Goal: Task Accomplishment & Management: Manage account settings

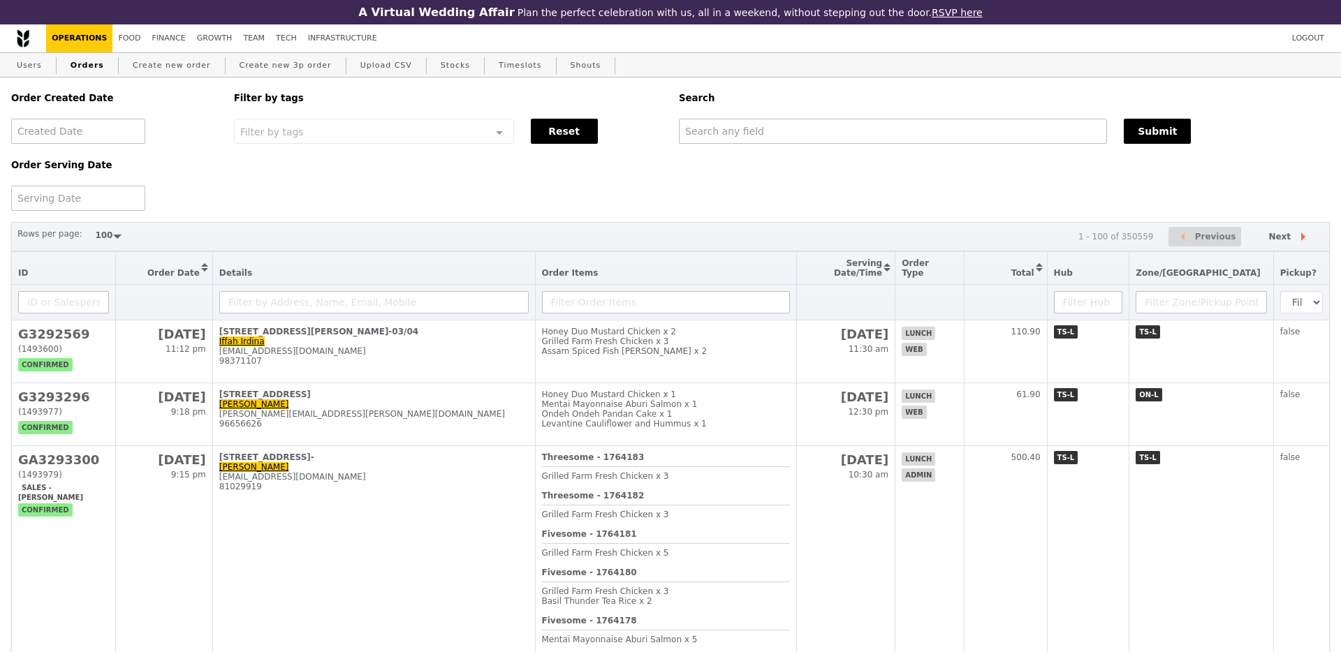
select select "100"
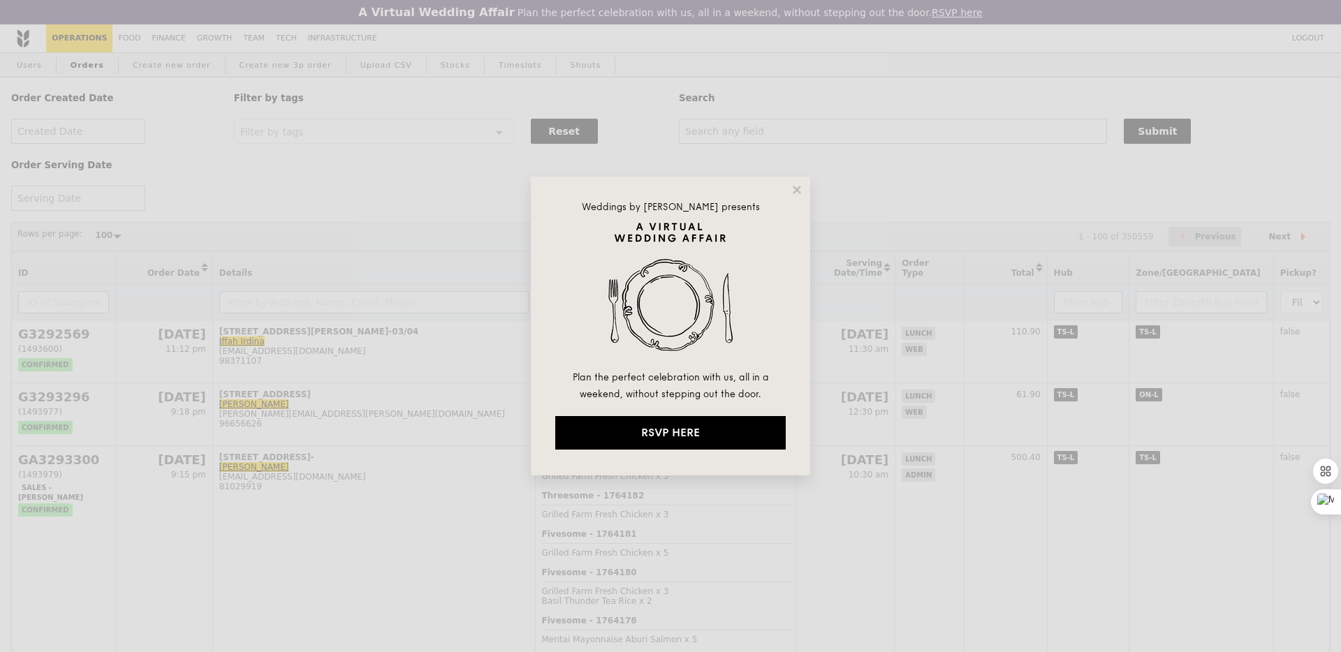
click at [785, 196] on div "Weddings by [PERSON_NAME] presents Plan the perfect celebration with us, all in…" at bounding box center [670, 326] width 279 height 299
click at [791, 196] on icon at bounding box center [797, 190] width 13 height 13
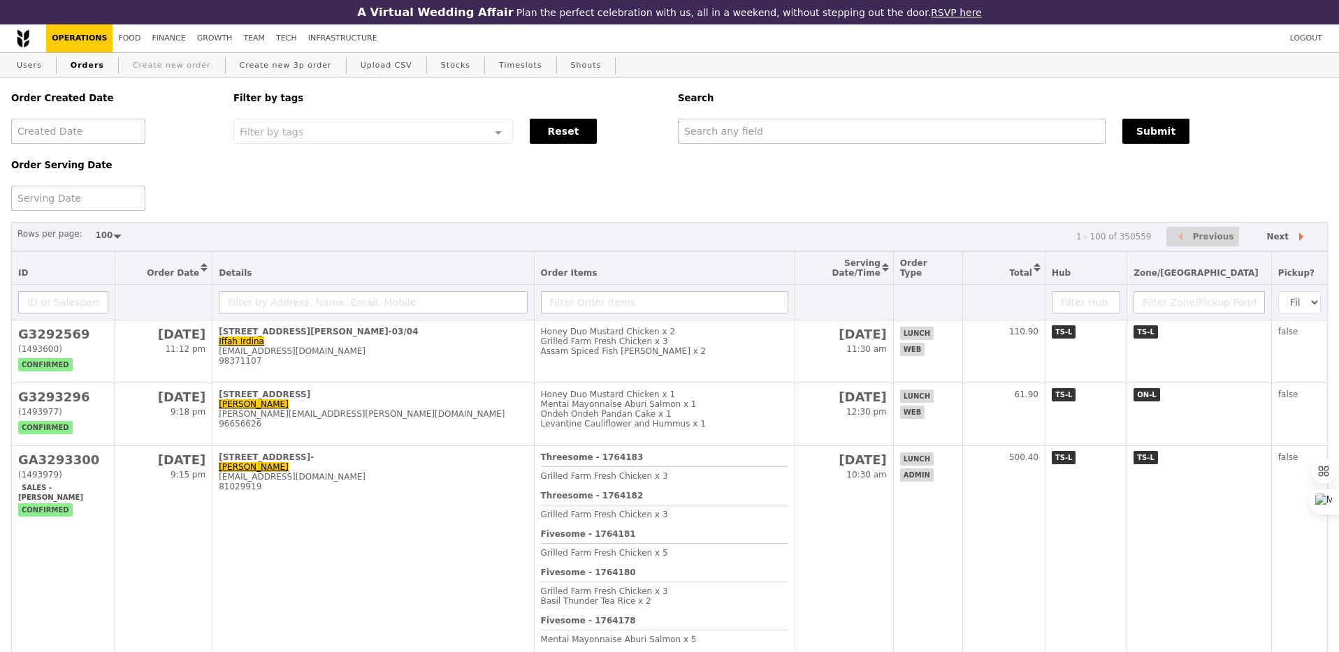
click at [163, 71] on link "Create new order" at bounding box center [171, 65] width 89 height 25
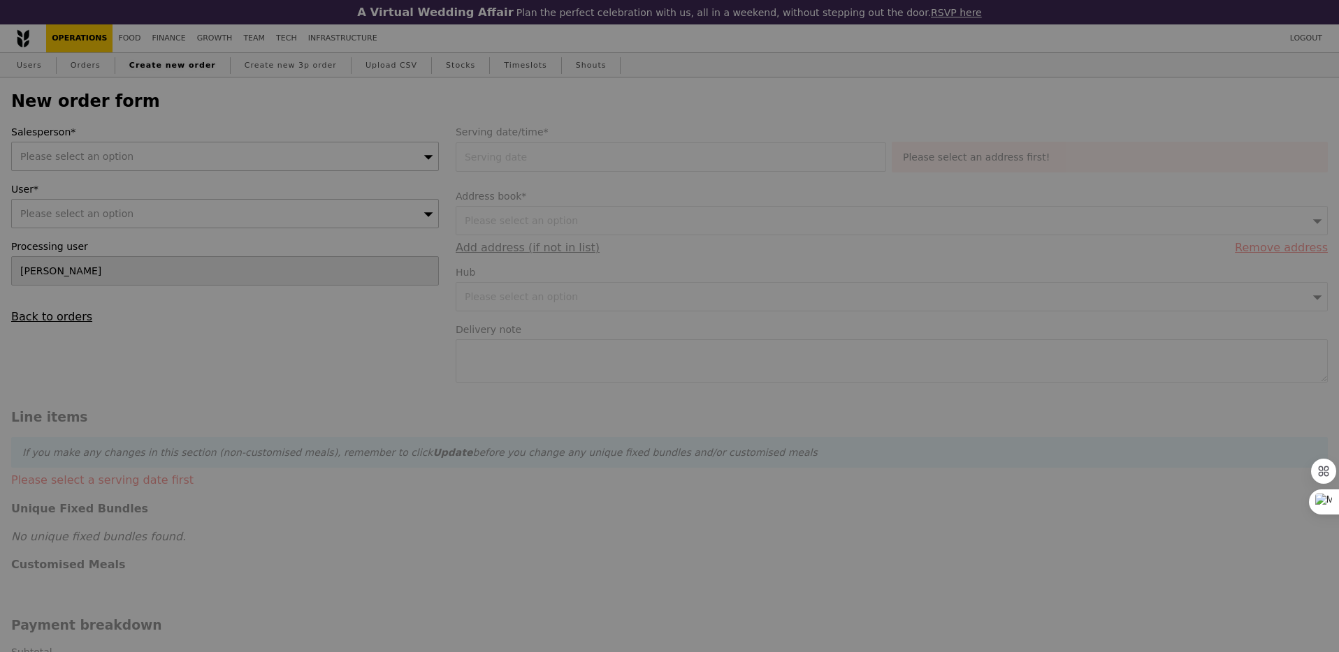
type input "Confirm"
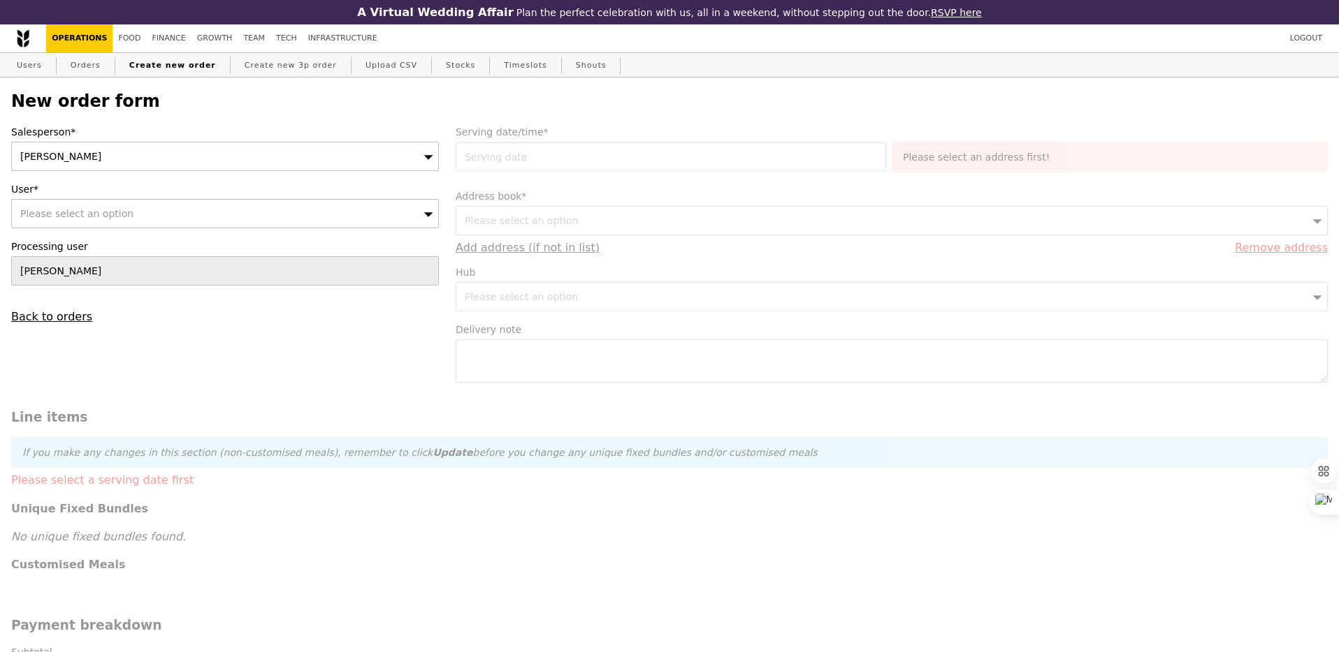
click at [219, 157] on div "[PERSON_NAME]" at bounding box center [225, 156] width 428 height 29
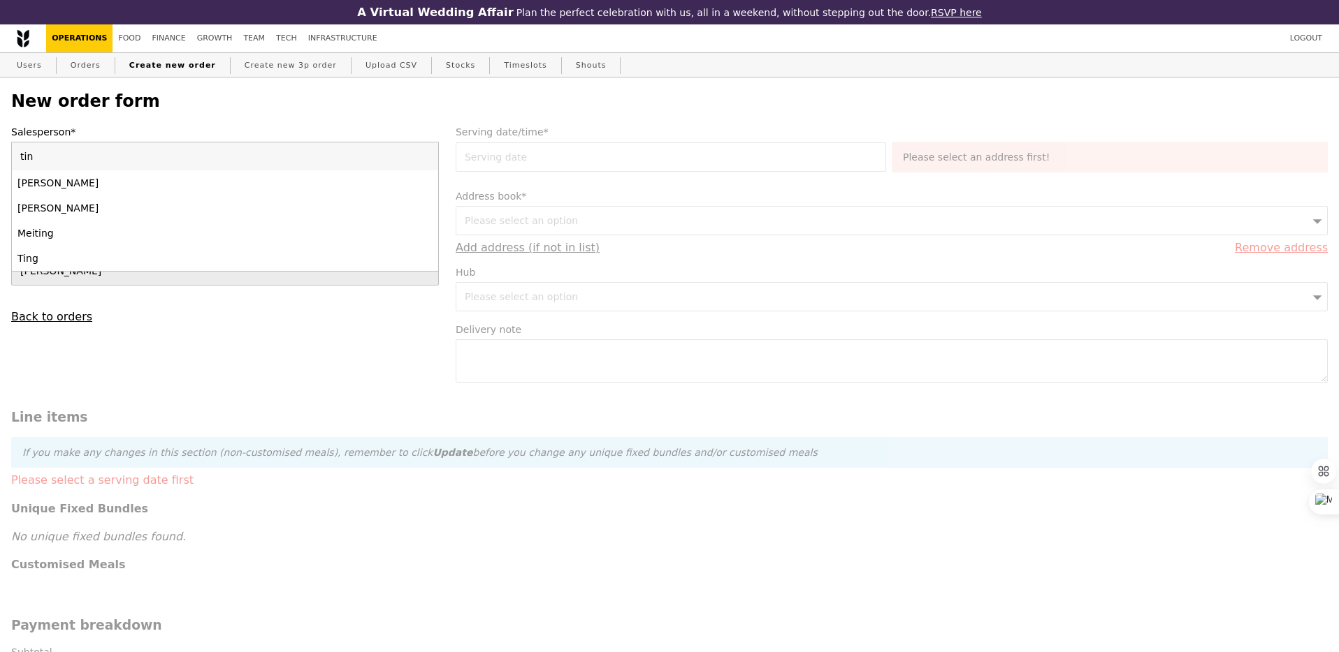
type input "ting"
click at [195, 204] on div "Please select an option" at bounding box center [225, 213] width 428 height 29
type input "ting@grain"
type input "Confirm"
type input "[EMAIL_ADDRESS][DOMAIN_NAME]"
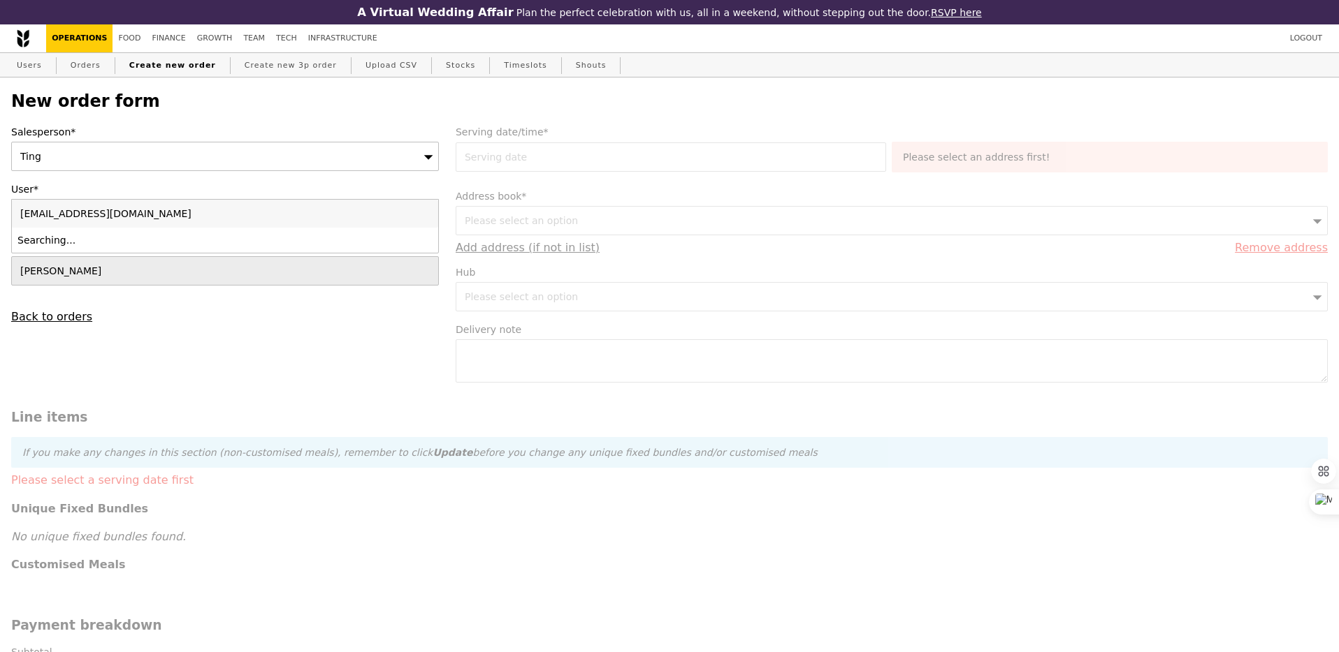
type input "Confirm"
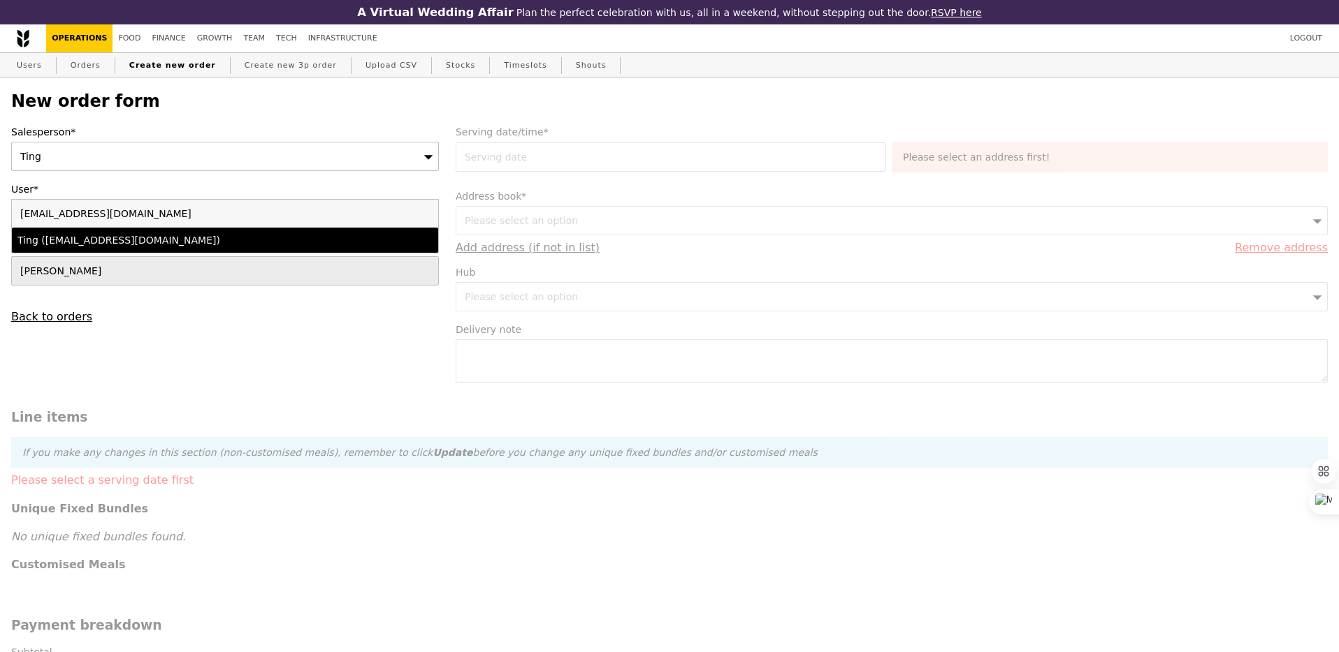
type input "[EMAIL_ADDRESS][DOMAIN_NAME]"
click at [179, 245] on div "Ting ([EMAIL_ADDRESS][DOMAIN_NAME])" at bounding box center [172, 240] width 311 height 14
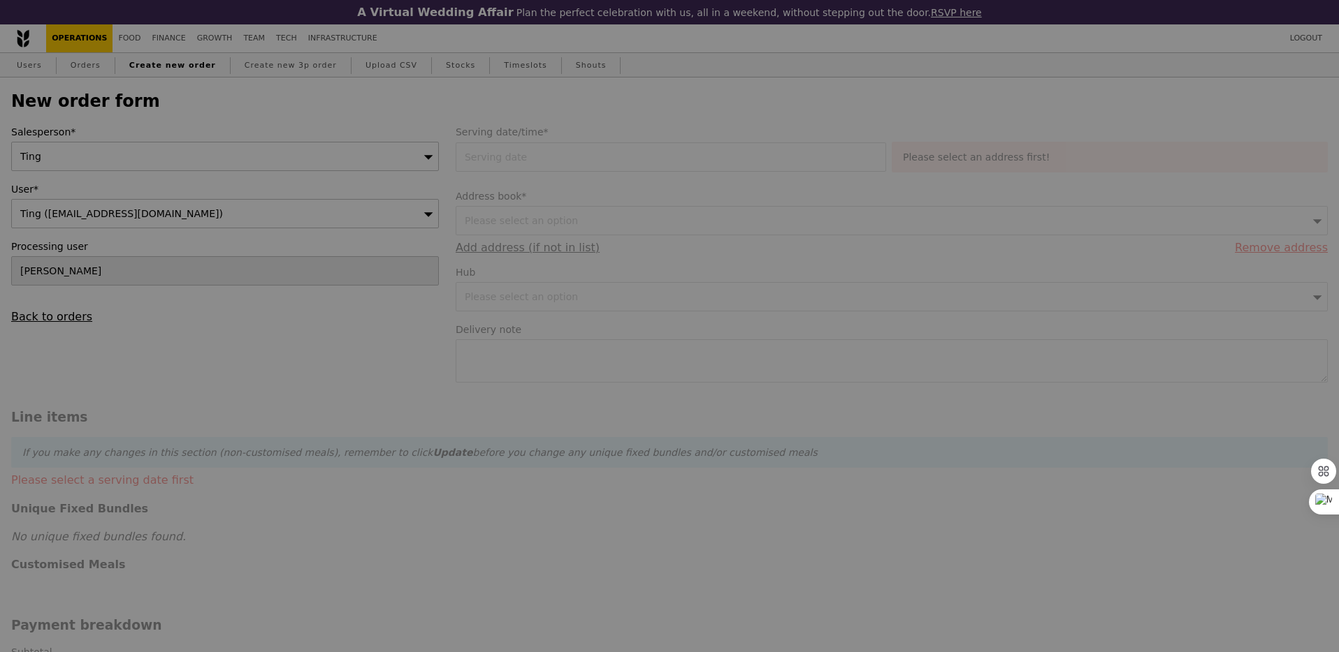
type input "Loading..."
type input "9.08"
type input "9.90"
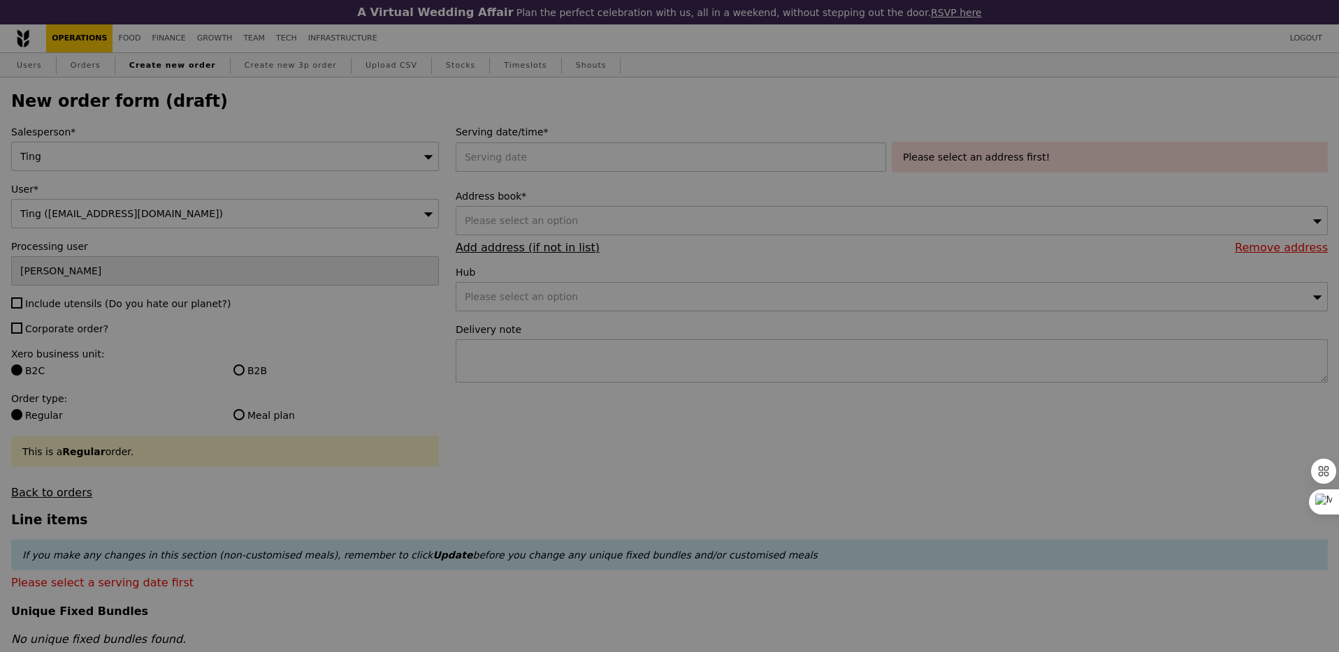
type input "Confirm"
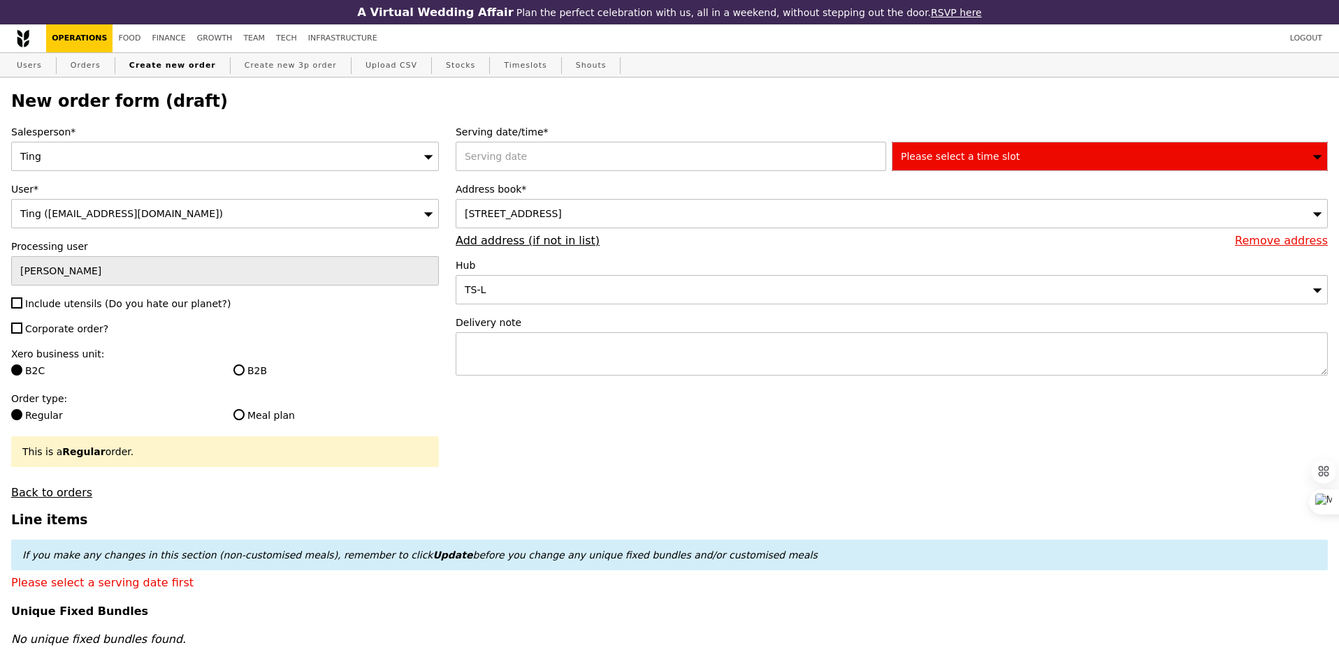
click at [94, 298] on span "Include utensils (Do you hate our planet?)" at bounding box center [127, 303] width 205 height 11
click at [22, 298] on input "Include utensils (Do you hate our planet?)" at bounding box center [16, 303] width 11 height 11
checkbox input "true"
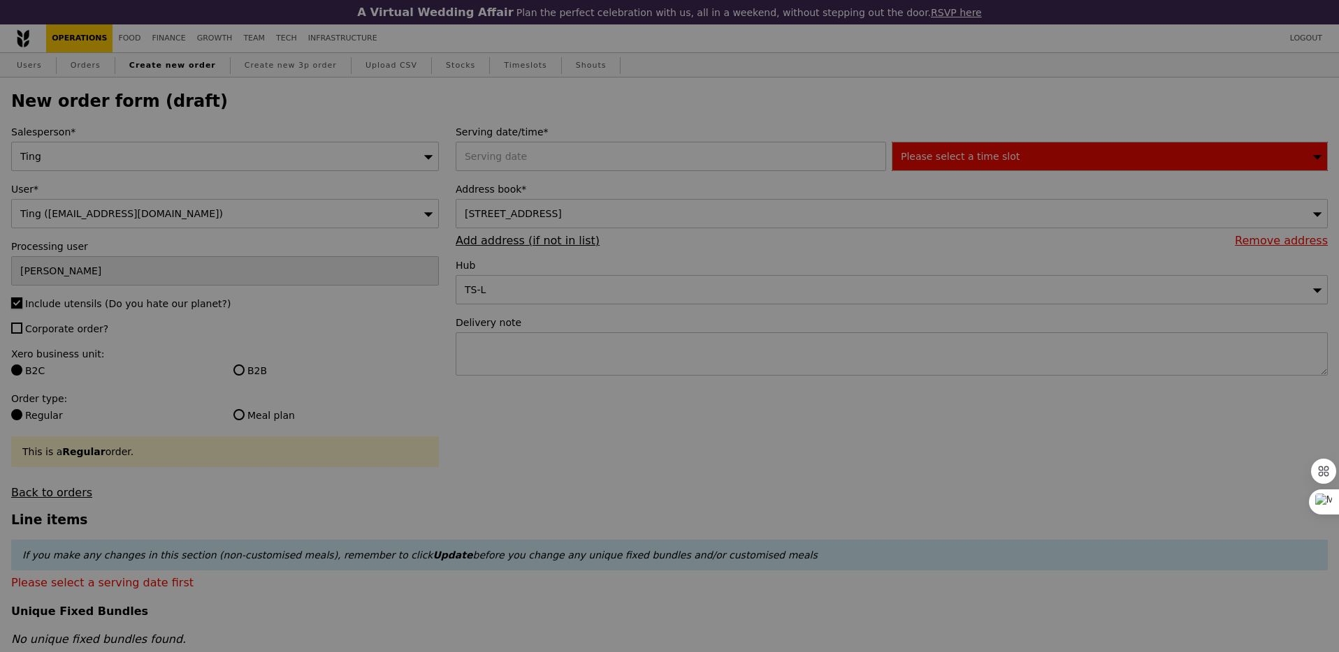
type input "Confirm"
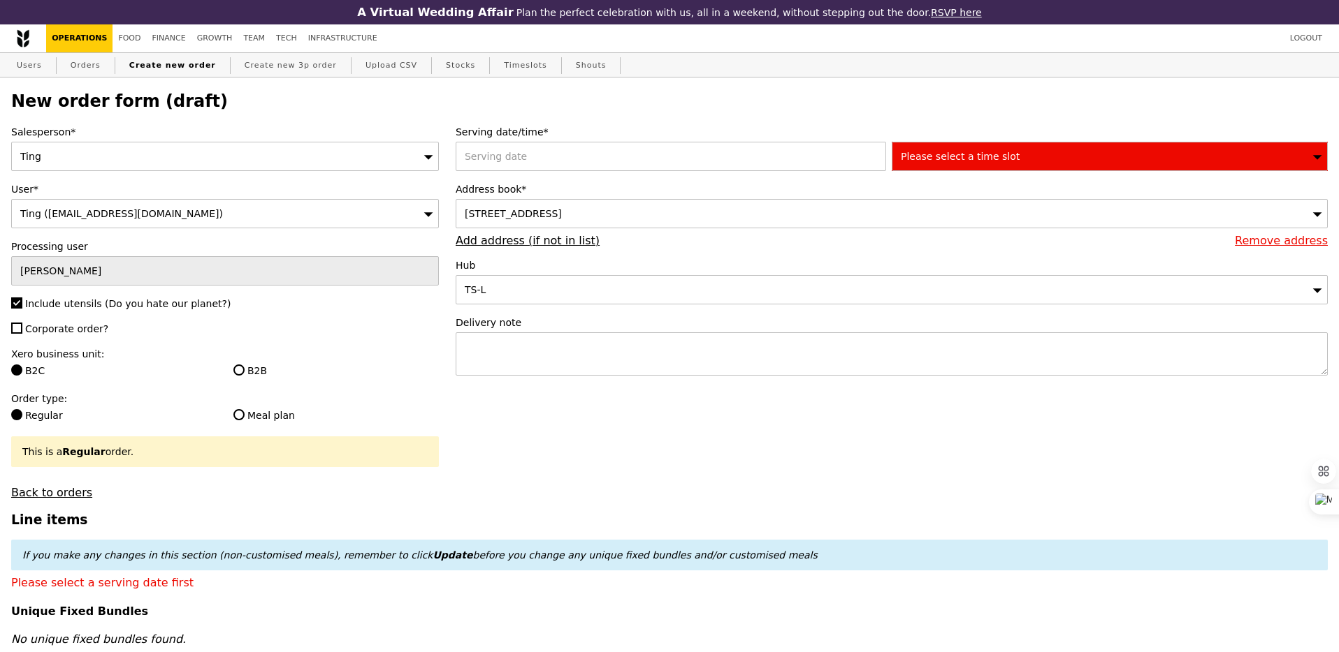
click at [78, 327] on span "Corporate order?" at bounding box center [66, 328] width 83 height 11
click at [22, 327] on input "Corporate order?" at bounding box center [16, 328] width 11 height 11
checkbox input "true"
click at [240, 365] on input "B2B" at bounding box center [238, 370] width 11 height 11
radio input "true"
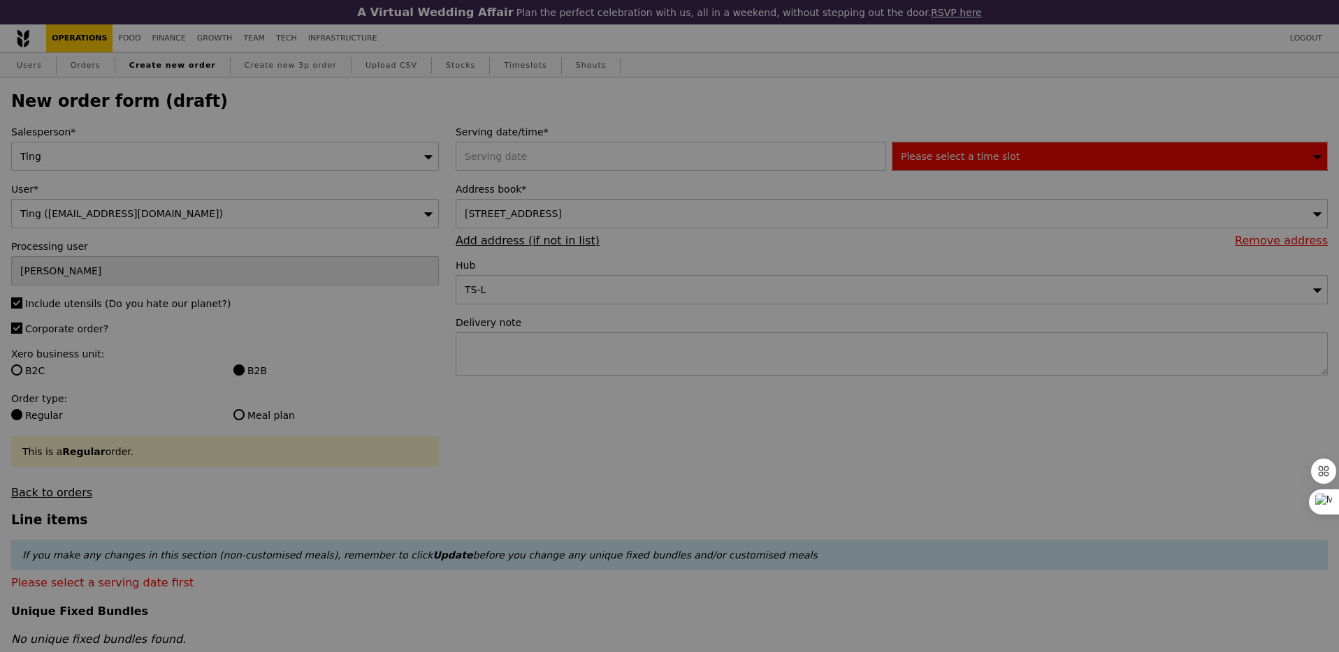
type input "Confirm"
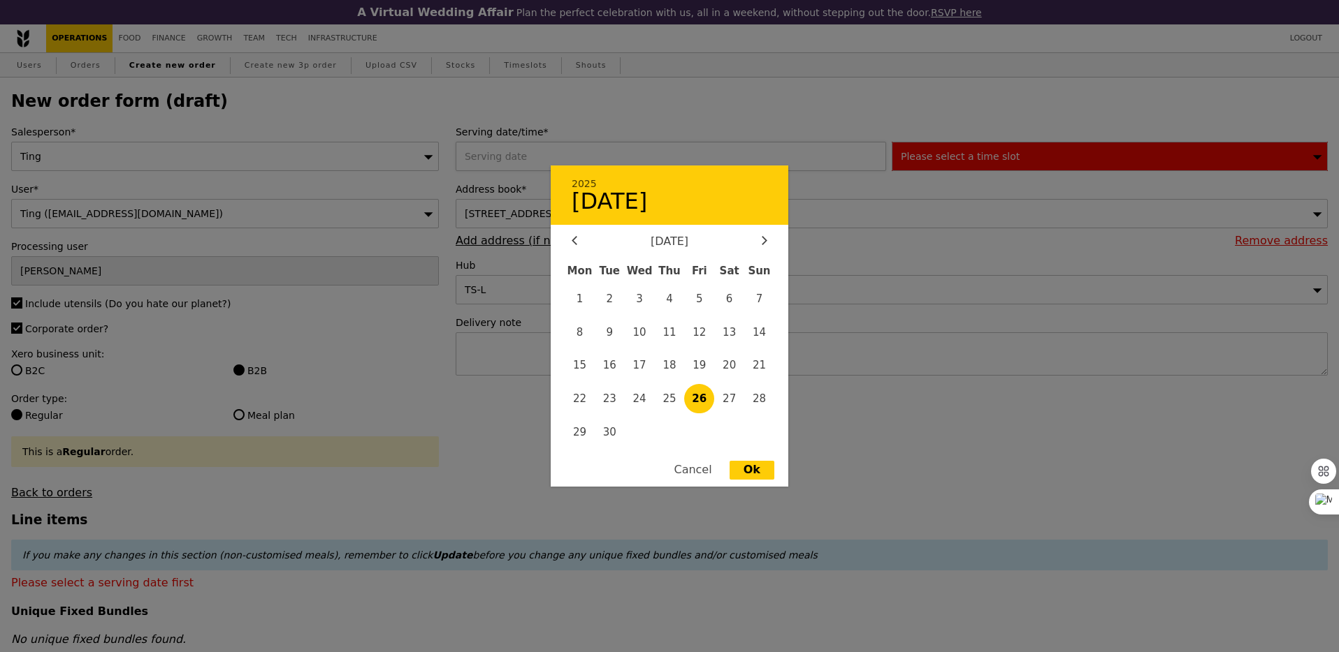
click at [572, 147] on div "2025 [DATE] [DATE] Mon Tue Wed Thu Fri Sat Sun 1 2 3 4 5 6 7 8 9 10 11 12 13 14…" at bounding box center [673, 156] width 436 height 29
click at [606, 438] on span "30" at bounding box center [610, 432] width 30 height 30
type input "[DATE]"
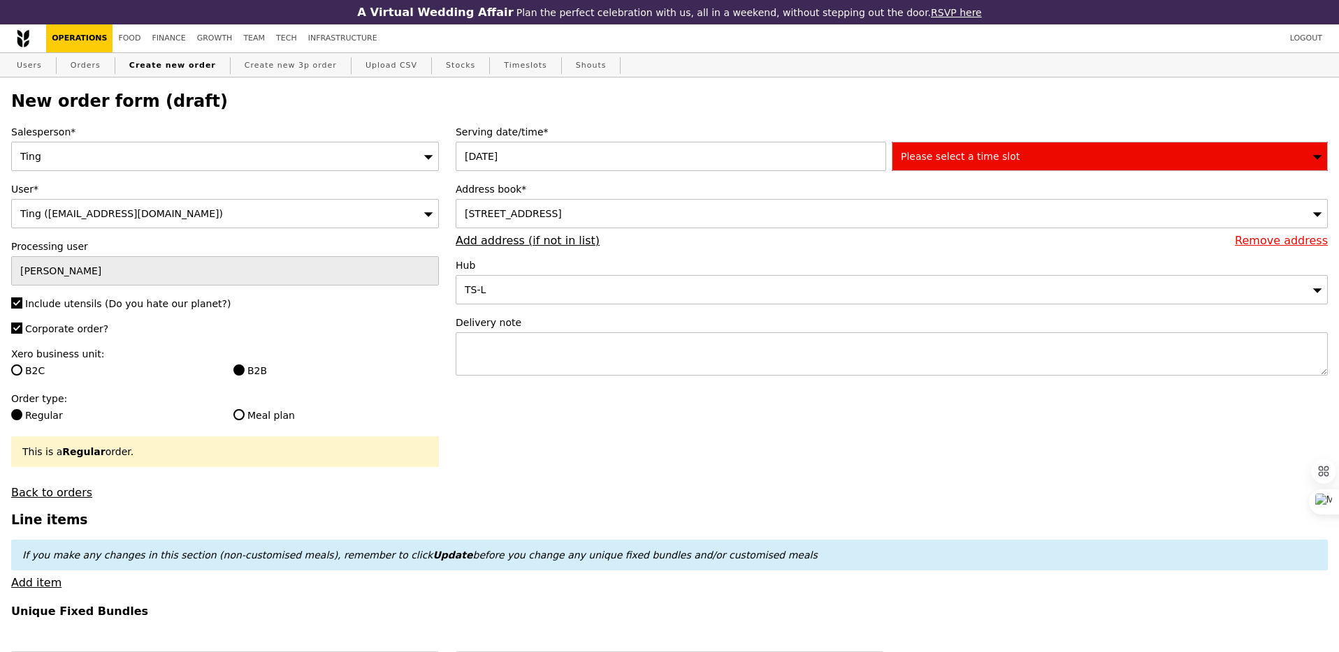
click at [932, 166] on div "Please select a time slot" at bounding box center [1109, 156] width 436 height 29
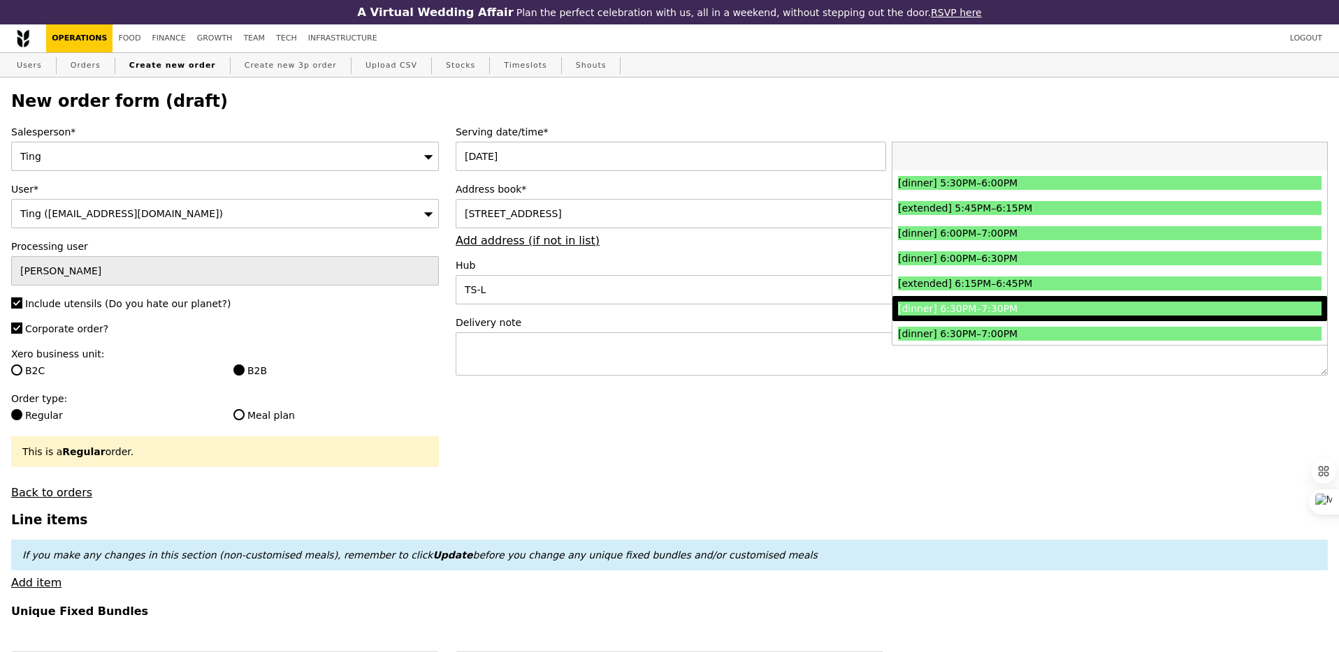
scroll to position [1627, 0]
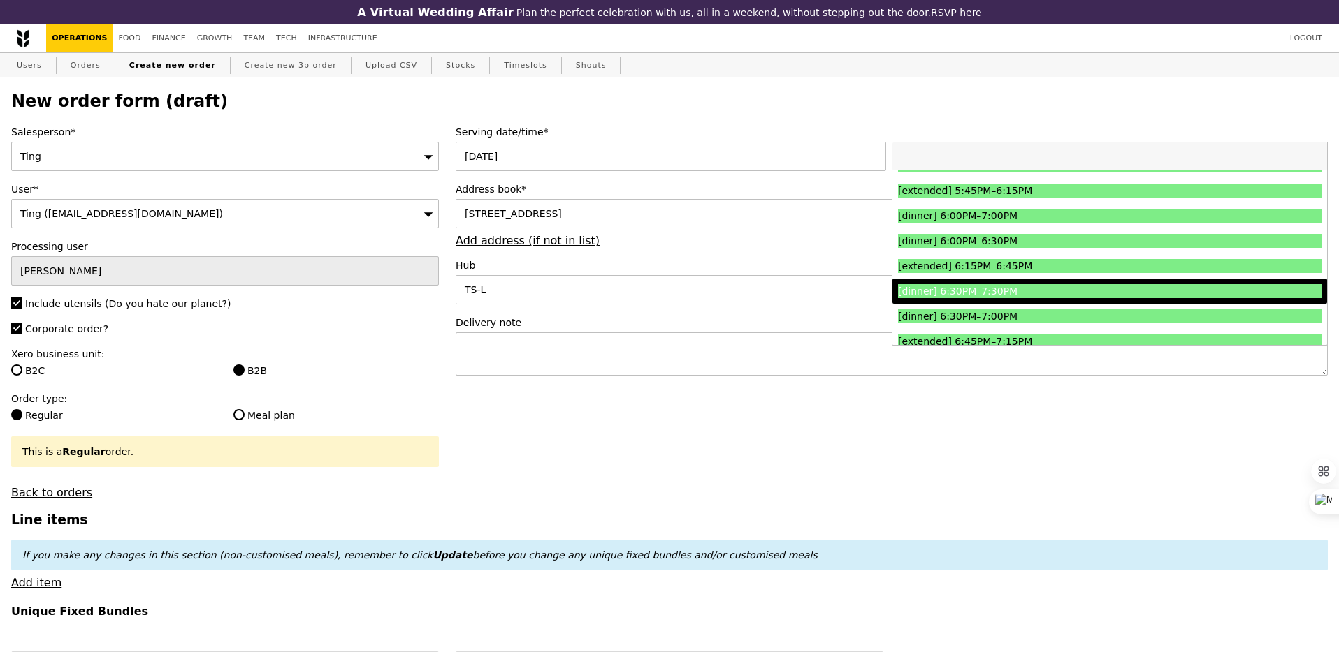
click at [965, 293] on div "[dinner] 6:30PM–7:30PM" at bounding box center [1057, 291] width 318 height 14
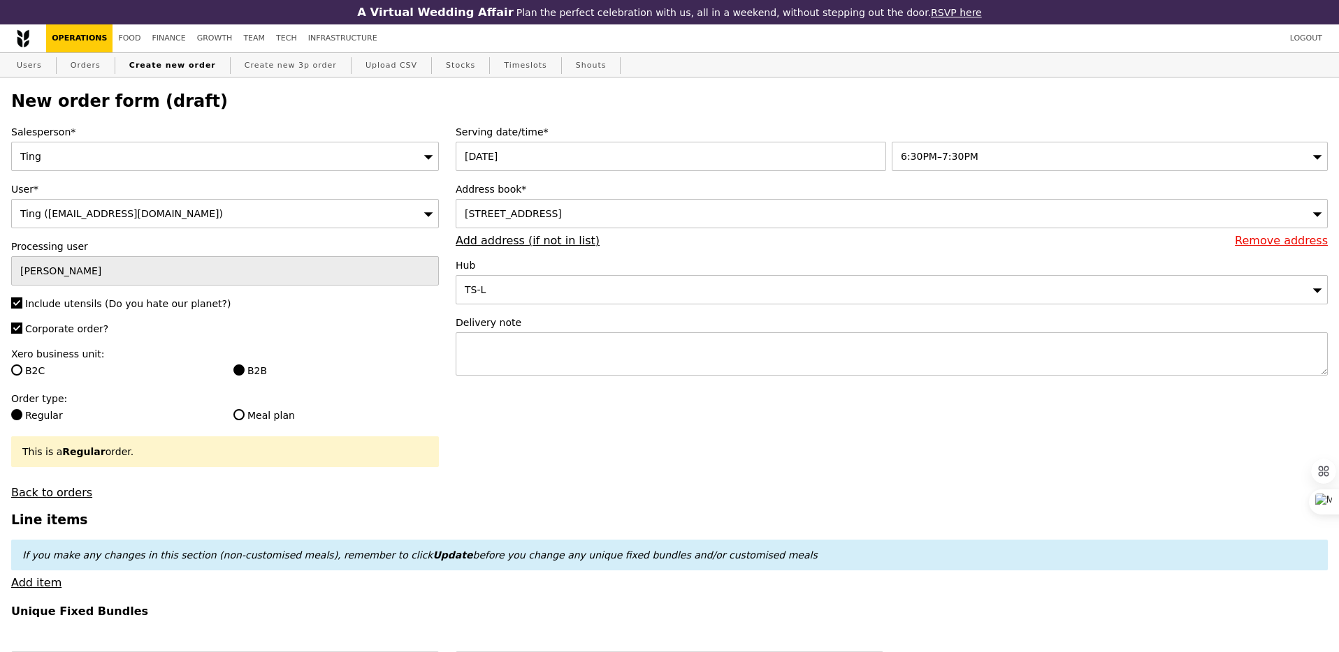
click at [782, 214] on div "[STREET_ADDRESS]" at bounding box center [891, 213] width 872 height 29
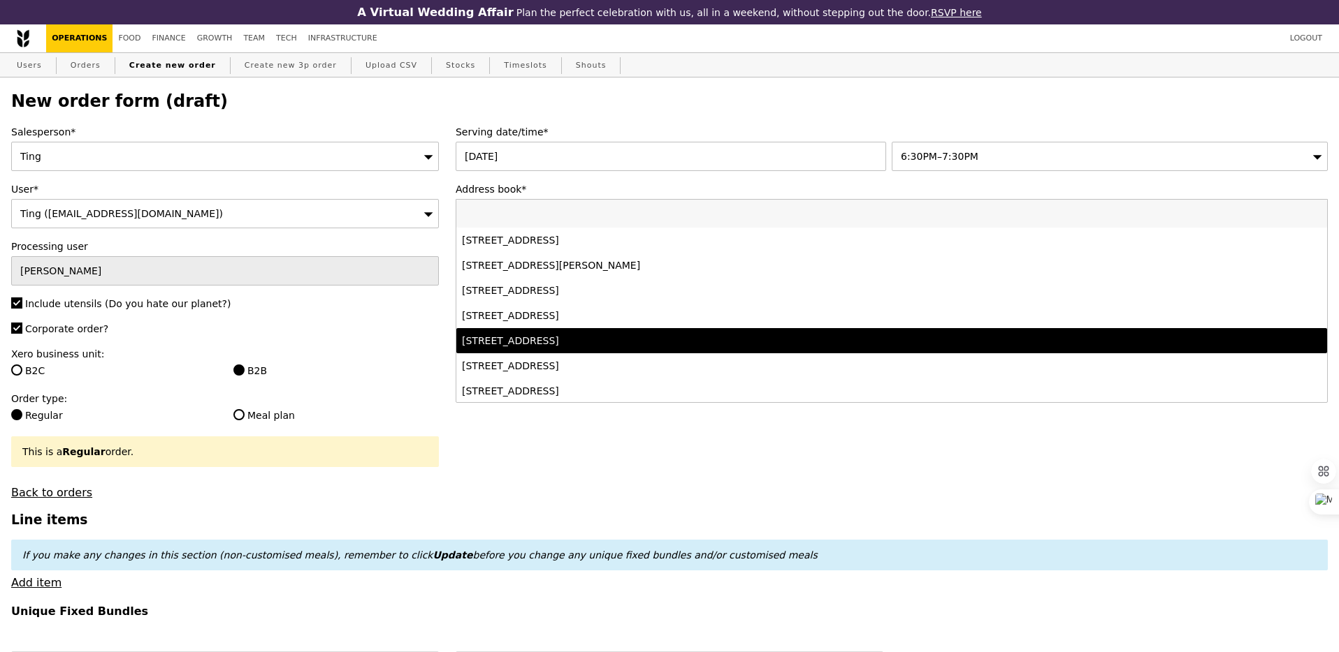
scroll to position [203, 0]
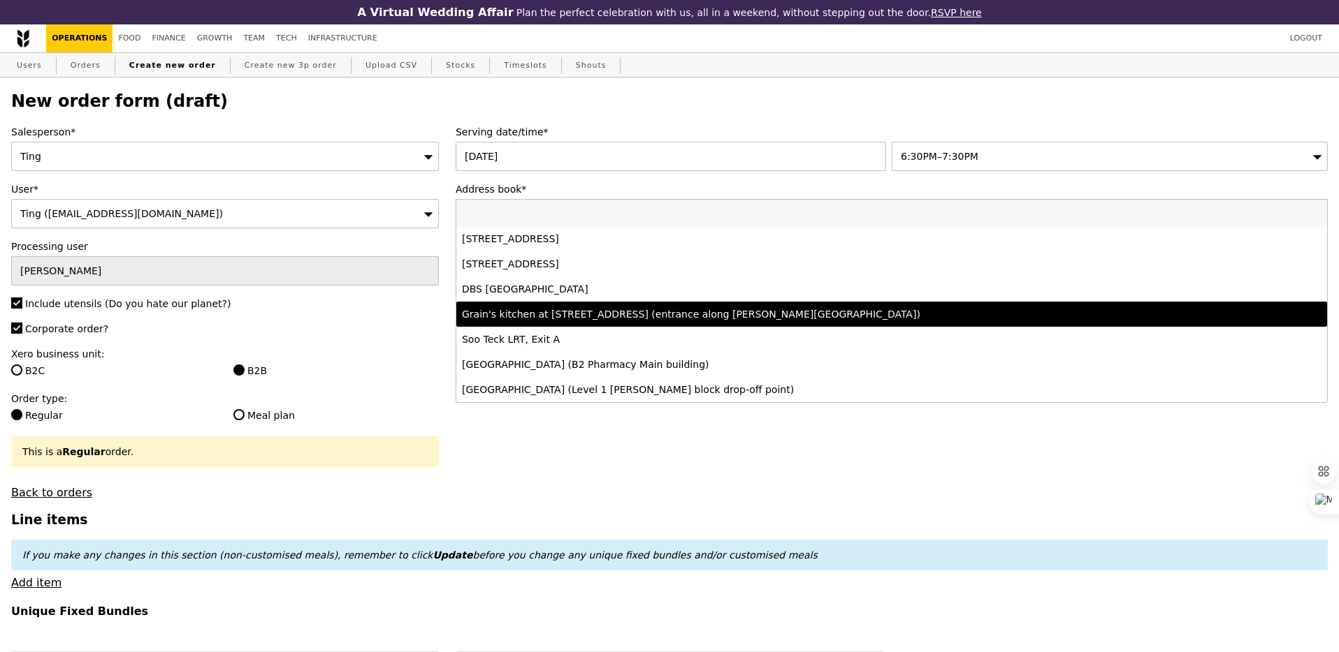
click at [678, 317] on div "Grain's kitchen at [STREET_ADDRESS] (entrance along [PERSON_NAME][GEOGRAPHIC_DA…" at bounding box center [784, 314] width 645 height 14
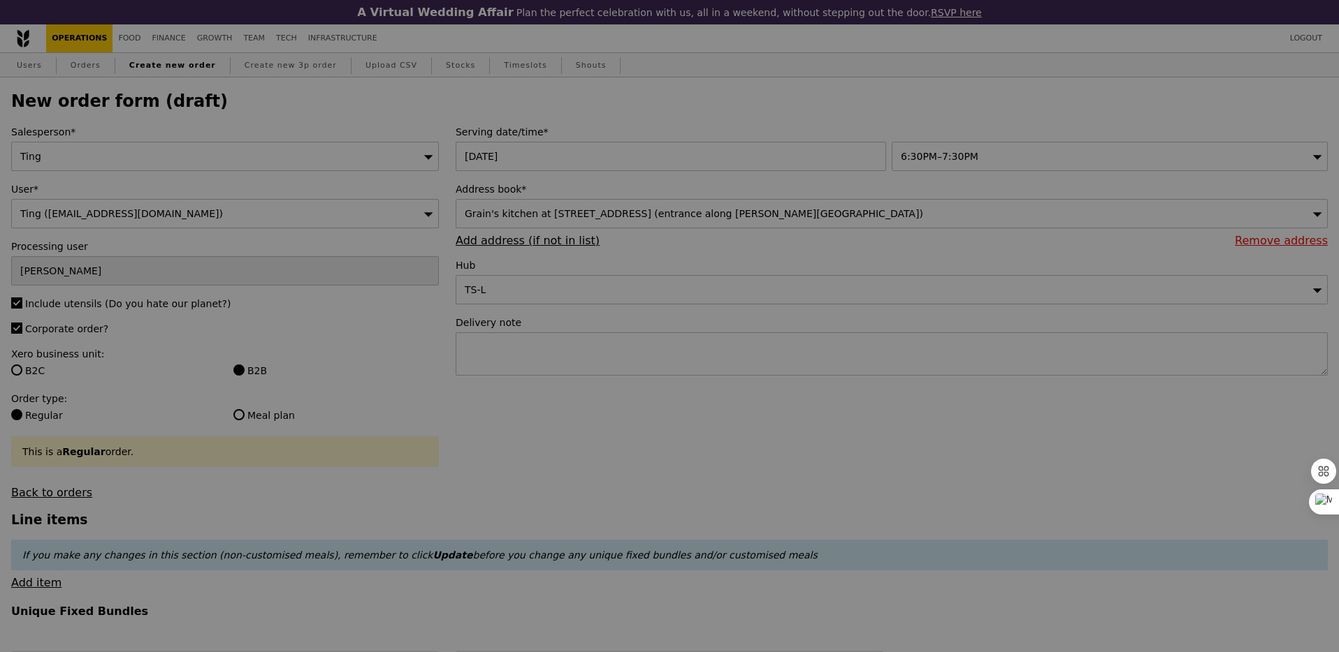
type input "Confirm"
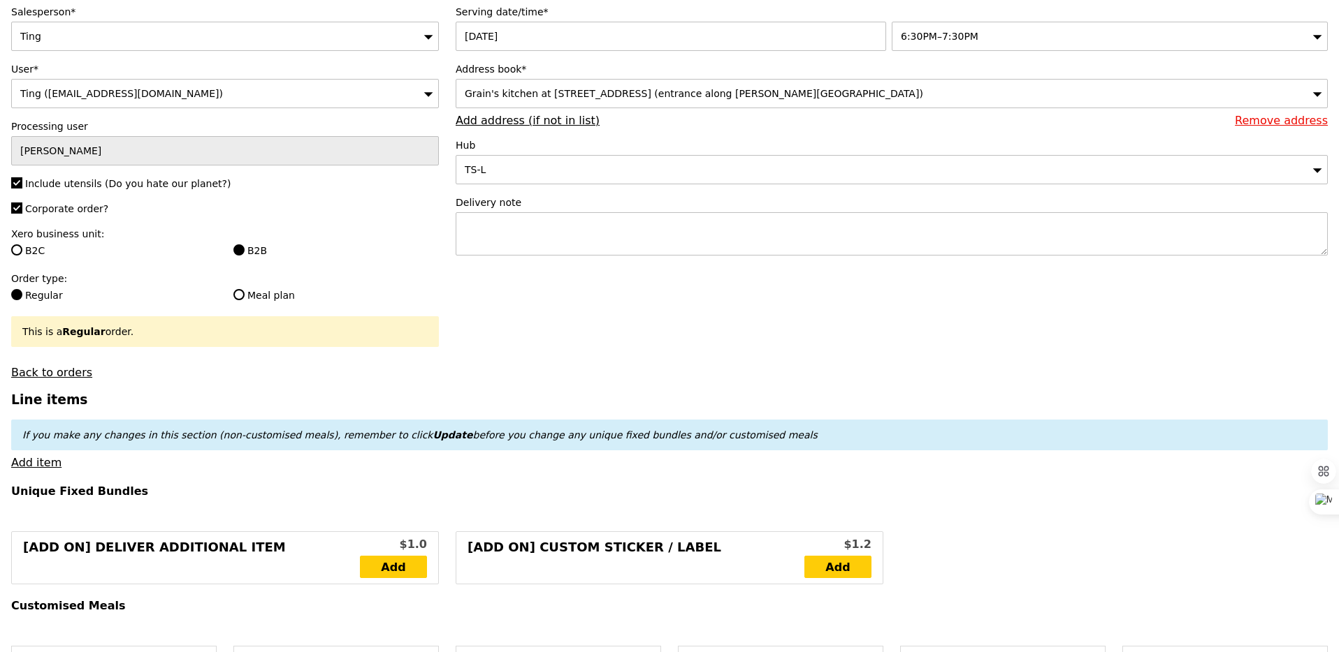
scroll to position [168, 0]
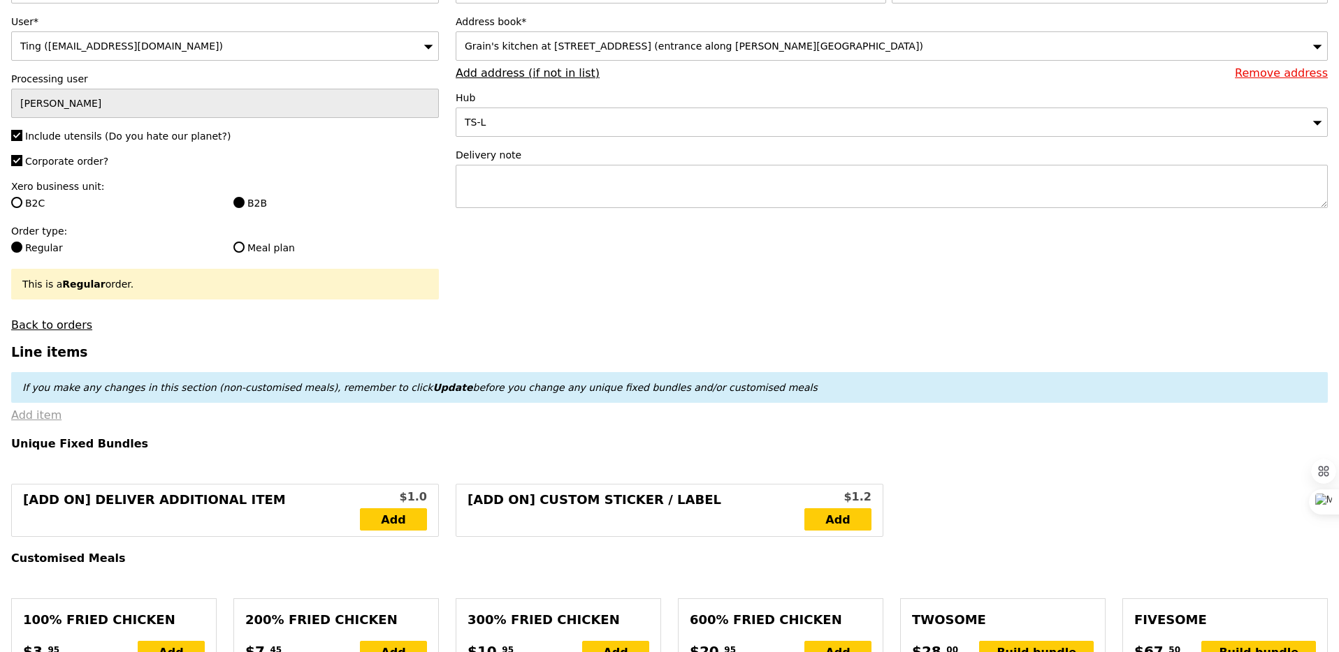
click at [53, 418] on link "Add item" at bounding box center [36, 415] width 50 height 13
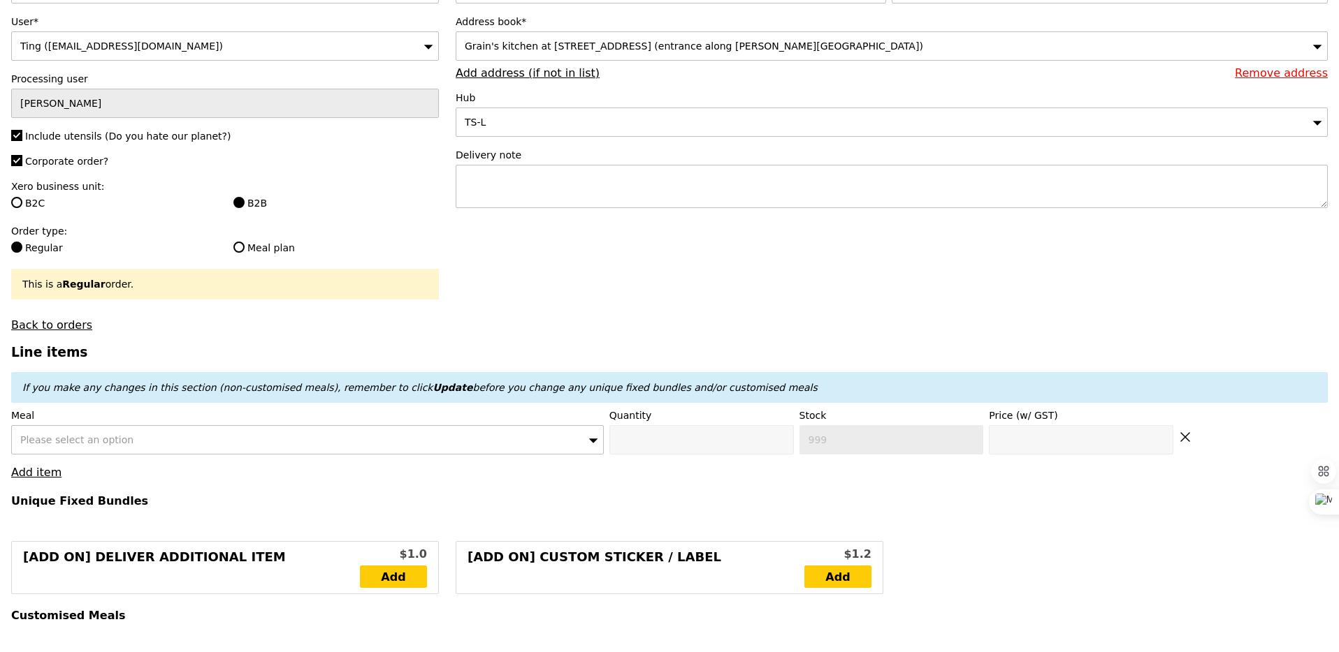
click at [82, 435] on span "Please select an option" at bounding box center [76, 440] width 113 height 11
type input "mentai"
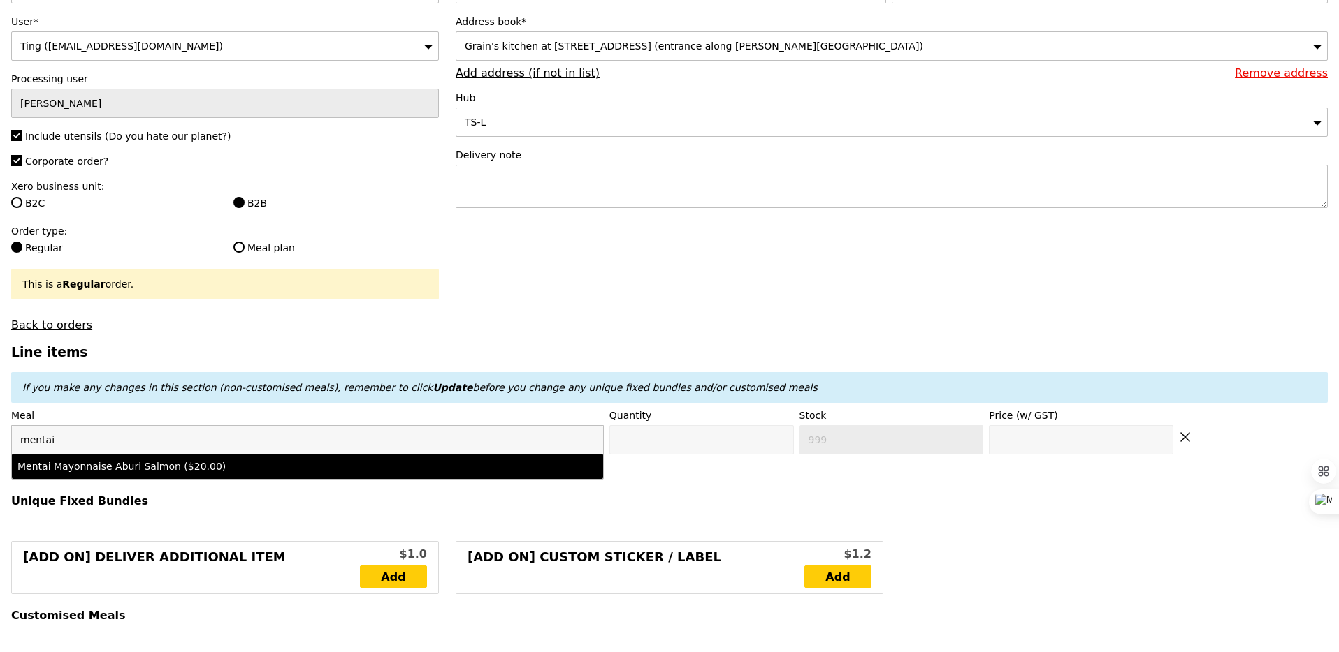
type input "Confirm anyway"
type input "0"
type input "486"
type input "20.0"
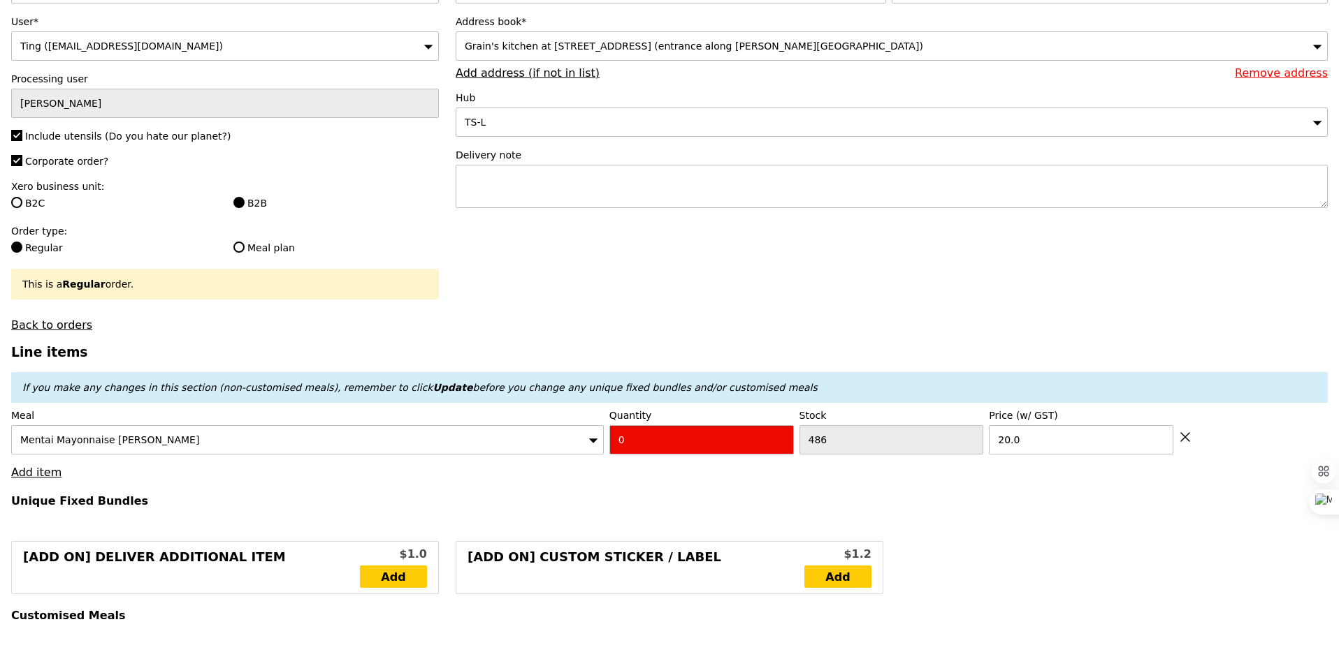
type input "Confirm"
type input "2"
click at [26, 476] on link "Add item" at bounding box center [36, 472] width 50 height 13
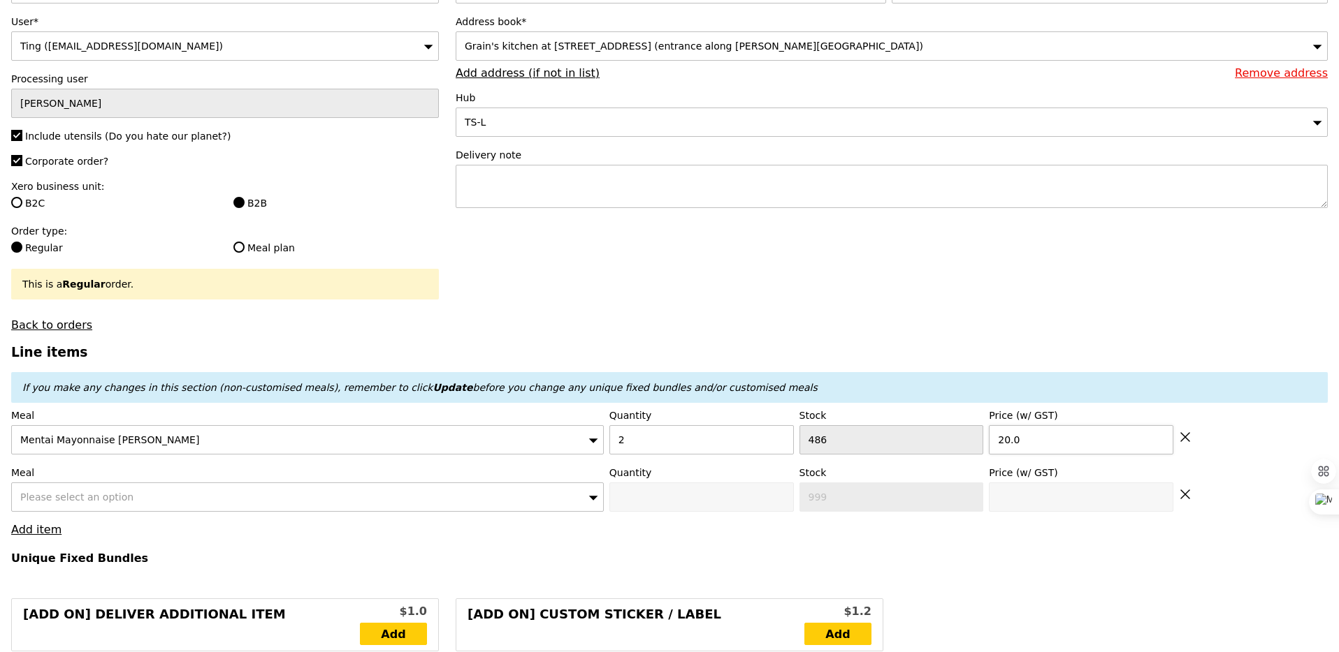
type input "Loading..."
type input "40.00"
type input "0.00"
type input "40.00"
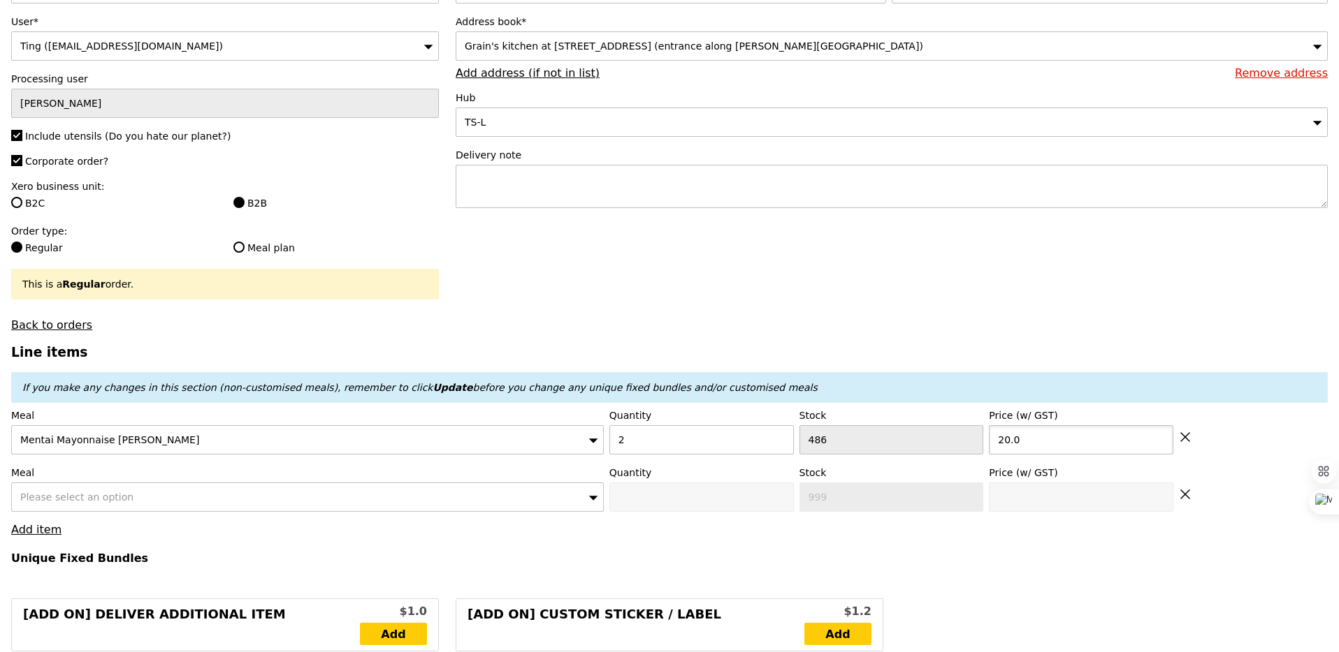
click at [1056, 442] on input "20.0" at bounding box center [1081, 439] width 184 height 29
type input "Confirm"
click at [197, 502] on div "Please select an option" at bounding box center [307, 497] width 592 height 29
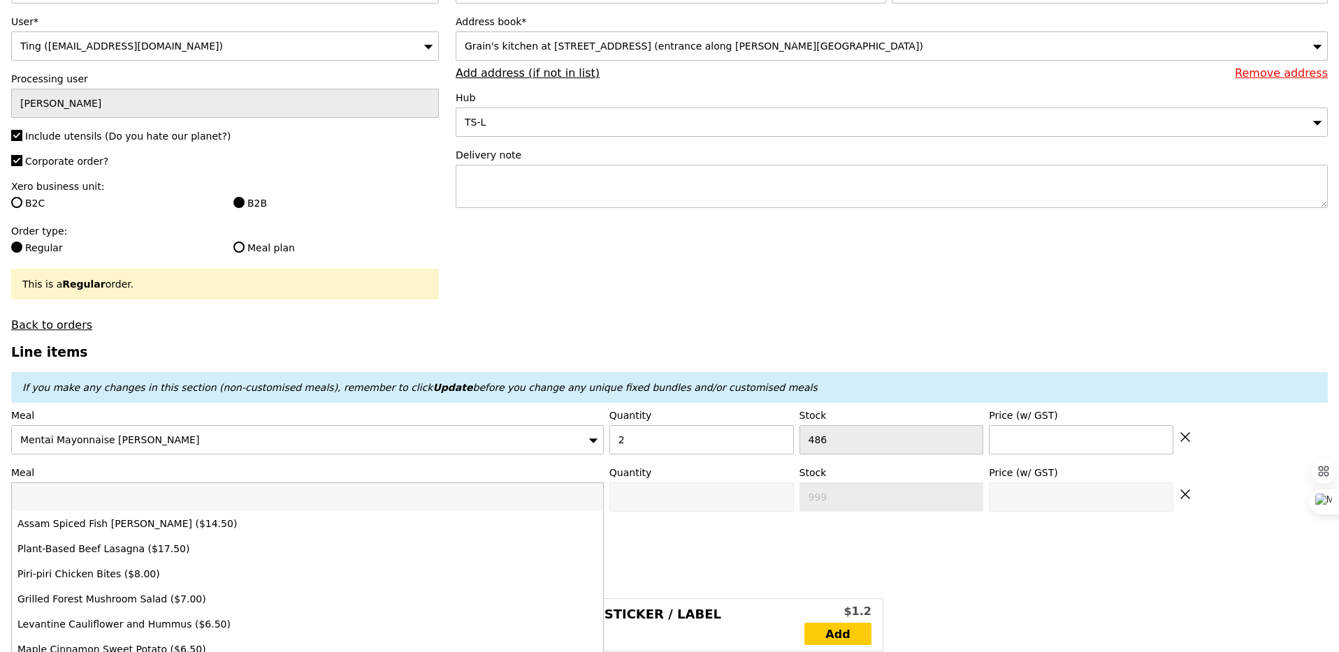
type input "Loading..."
type input "on"
type input "0.00"
type input "ondeh"
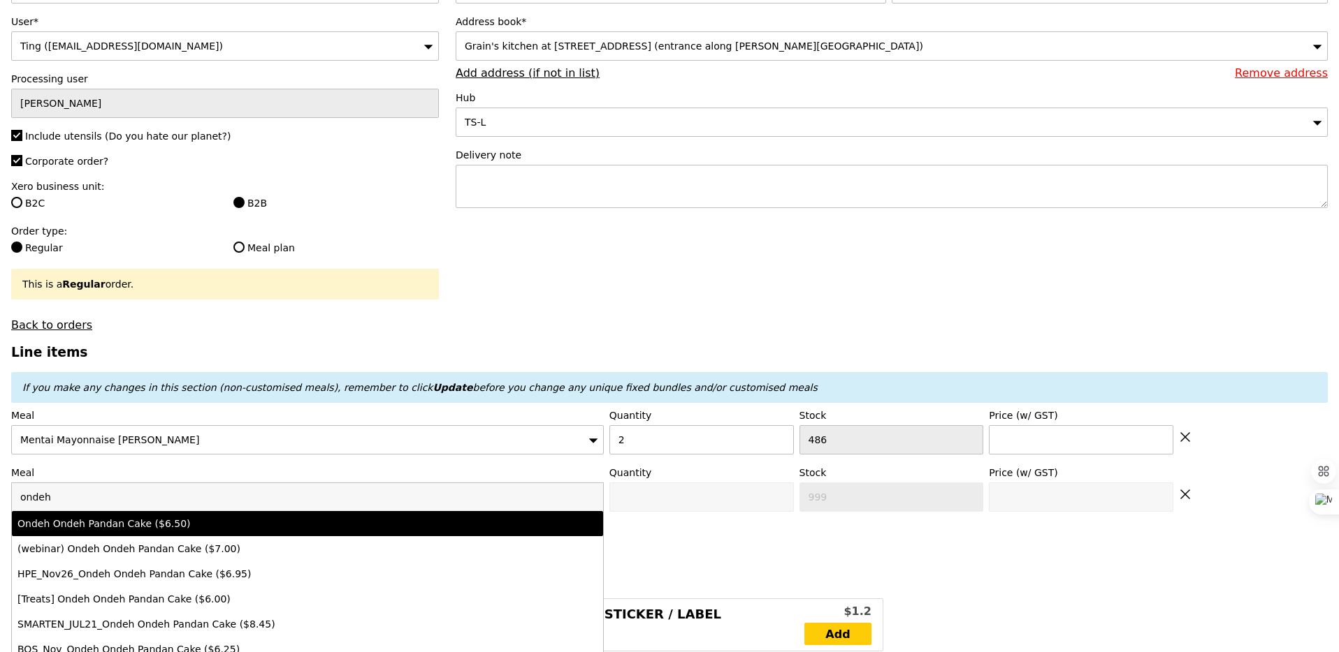
type input "Confirm anyway"
type input "0"
type input "498"
type input "6.5"
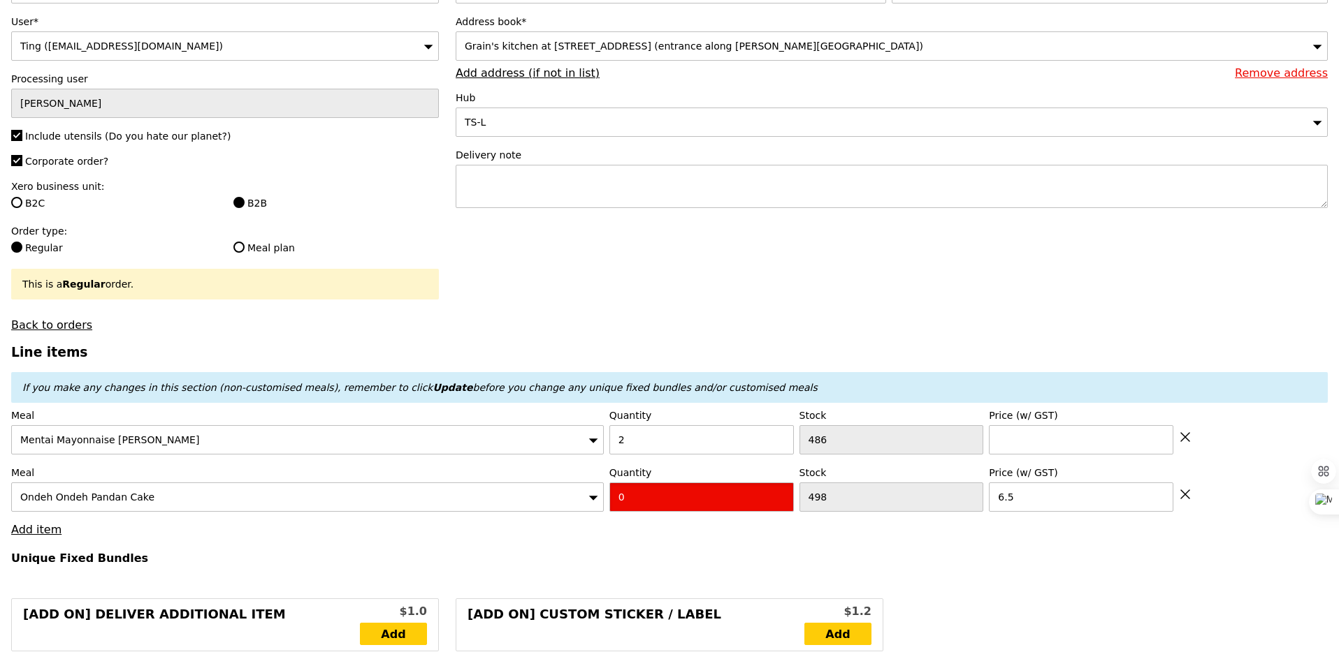
type input "Confirm"
type input "1"
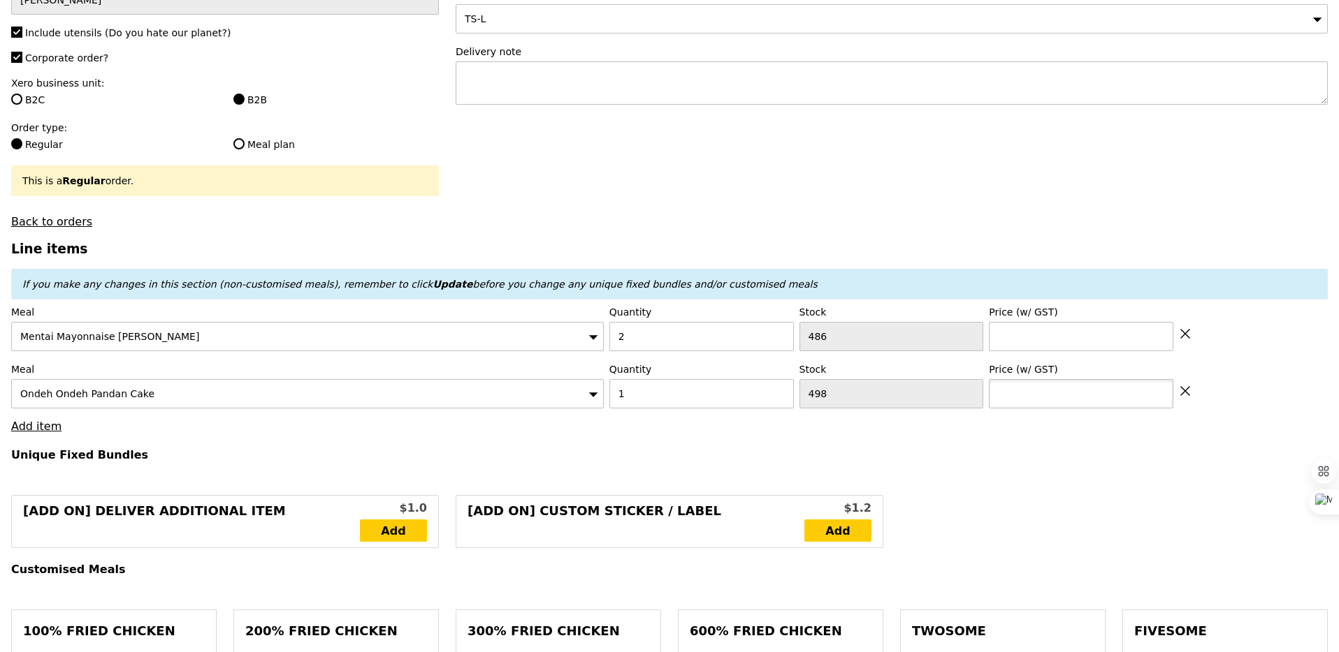
scroll to position [300, 0]
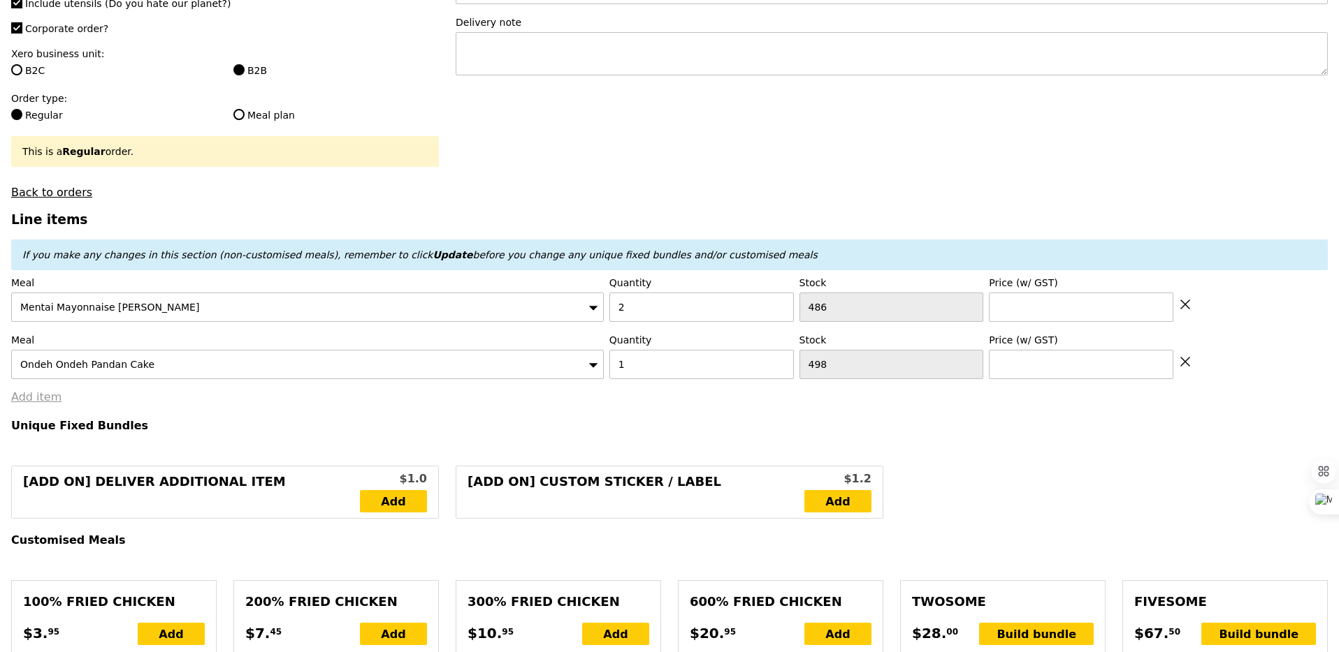
click at [22, 392] on link "Add item" at bounding box center [36, 397] width 50 height 13
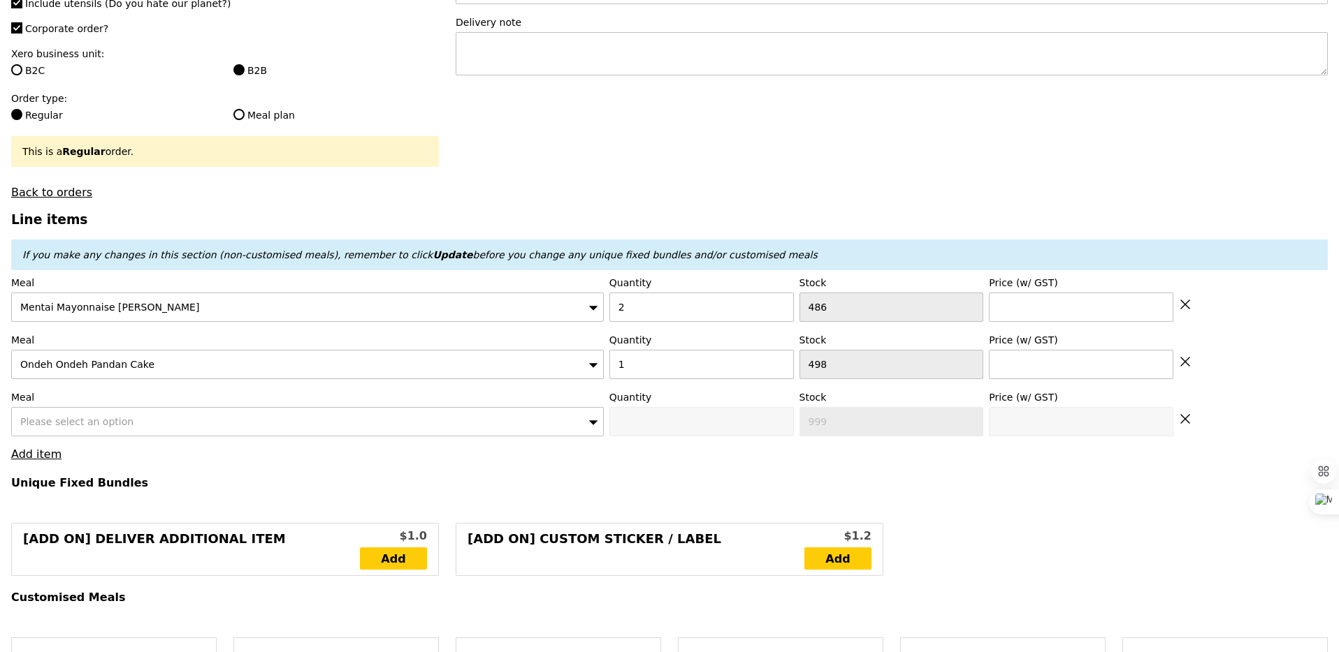
click at [56, 425] on span "Please select an option" at bounding box center [76, 421] width 113 height 11
type input "Loading..."
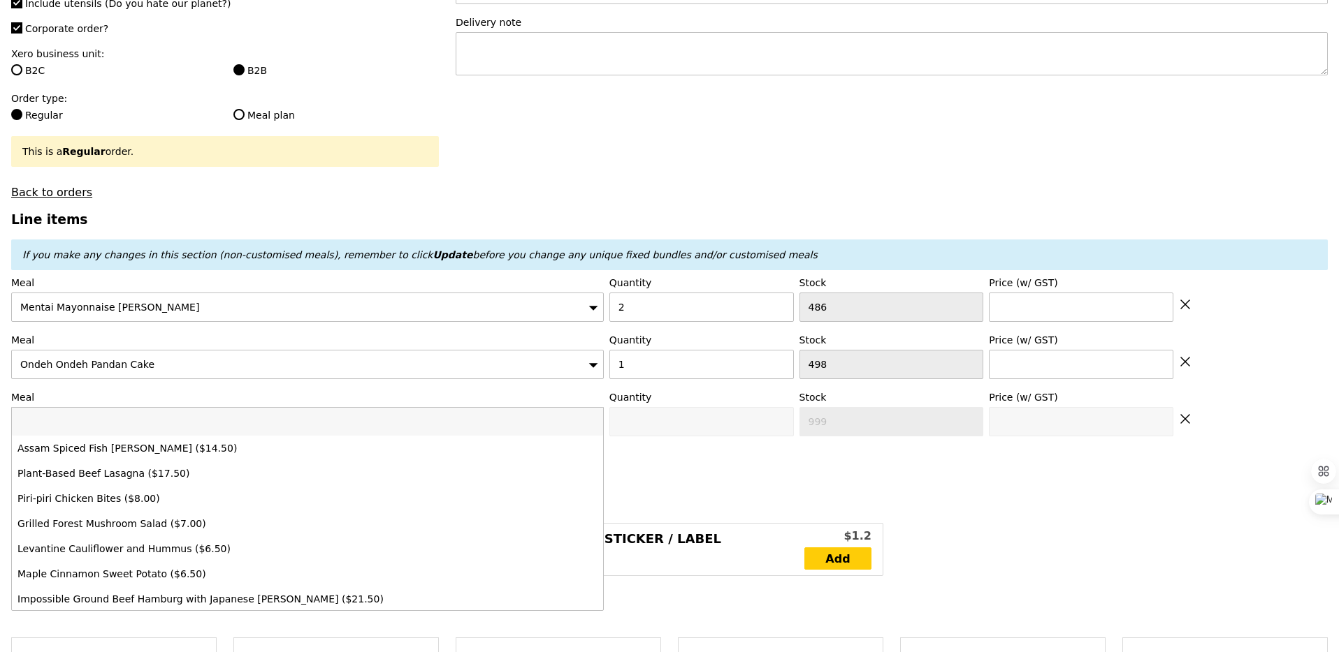
type input "r"
type input "Confirm"
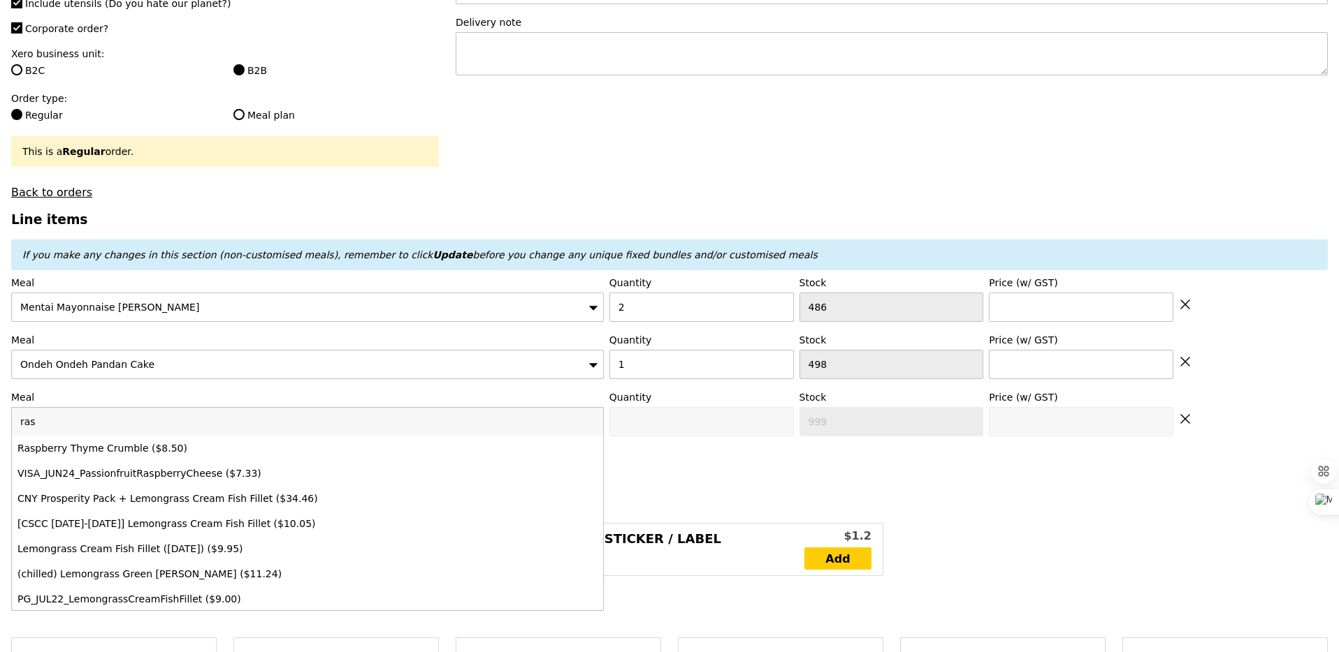
type input "rasp"
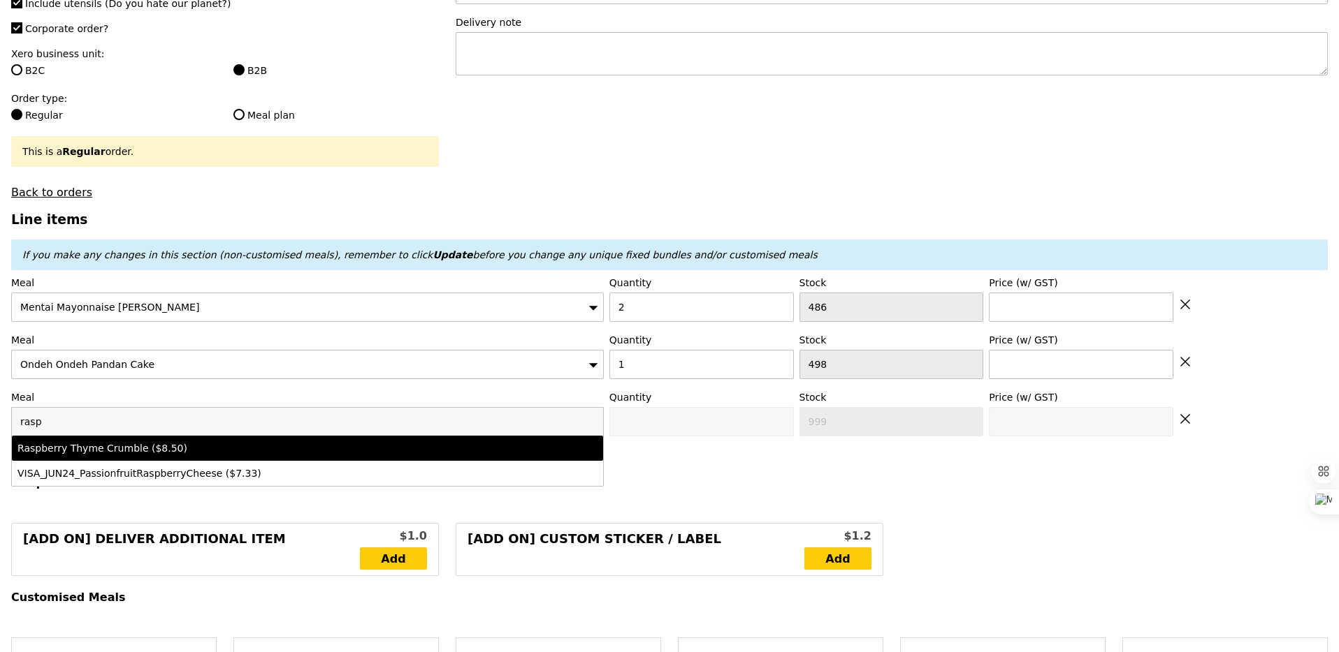
type input "Confirm anyway"
type input "0"
type input "500"
type input "8.5"
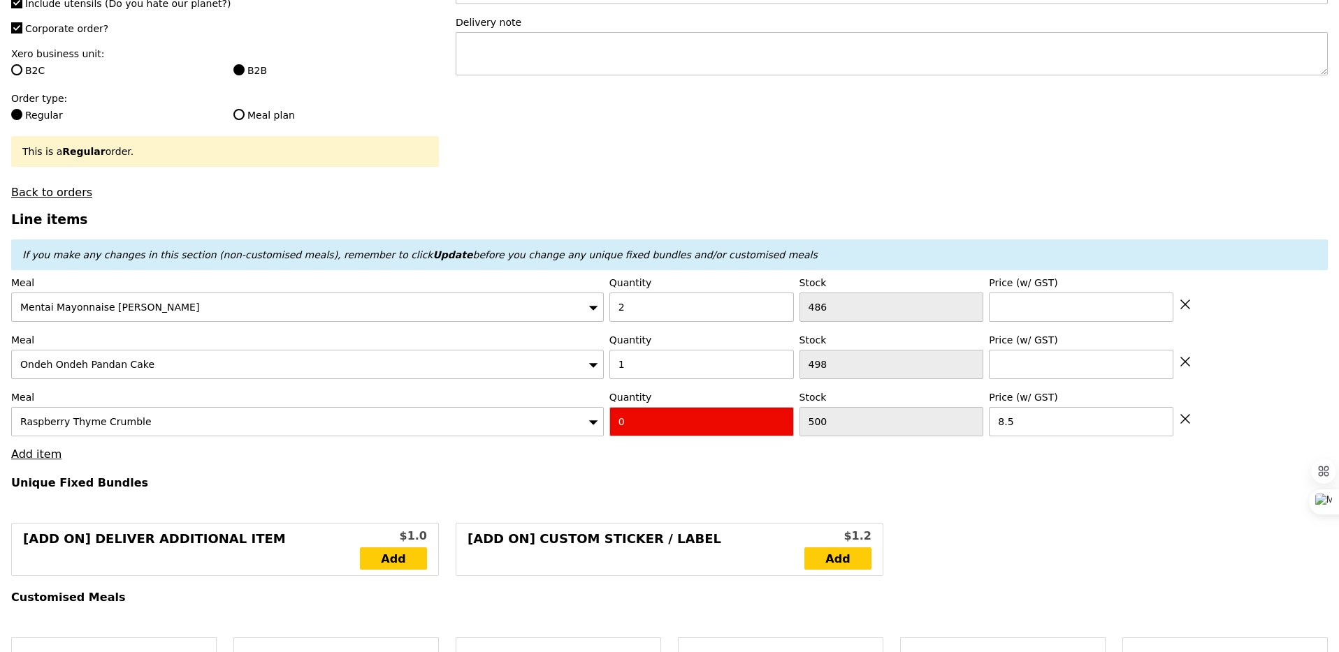
type input "Confirm"
type input "1"
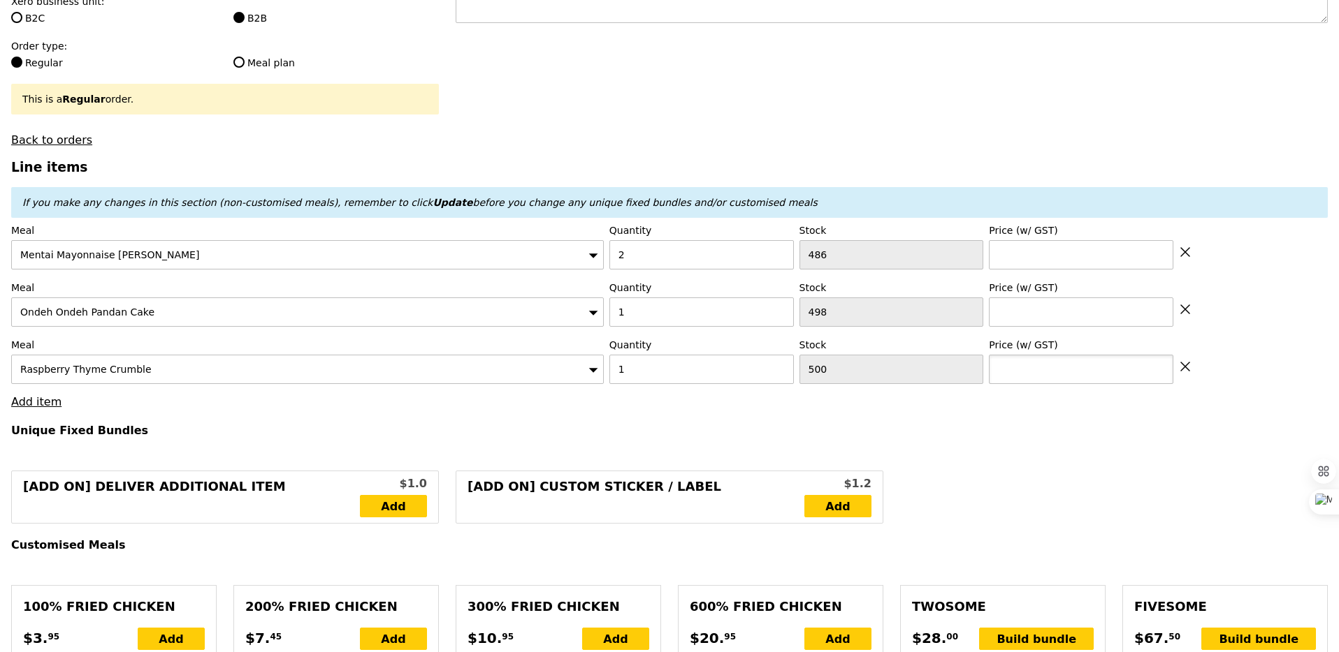
scroll to position [360, 0]
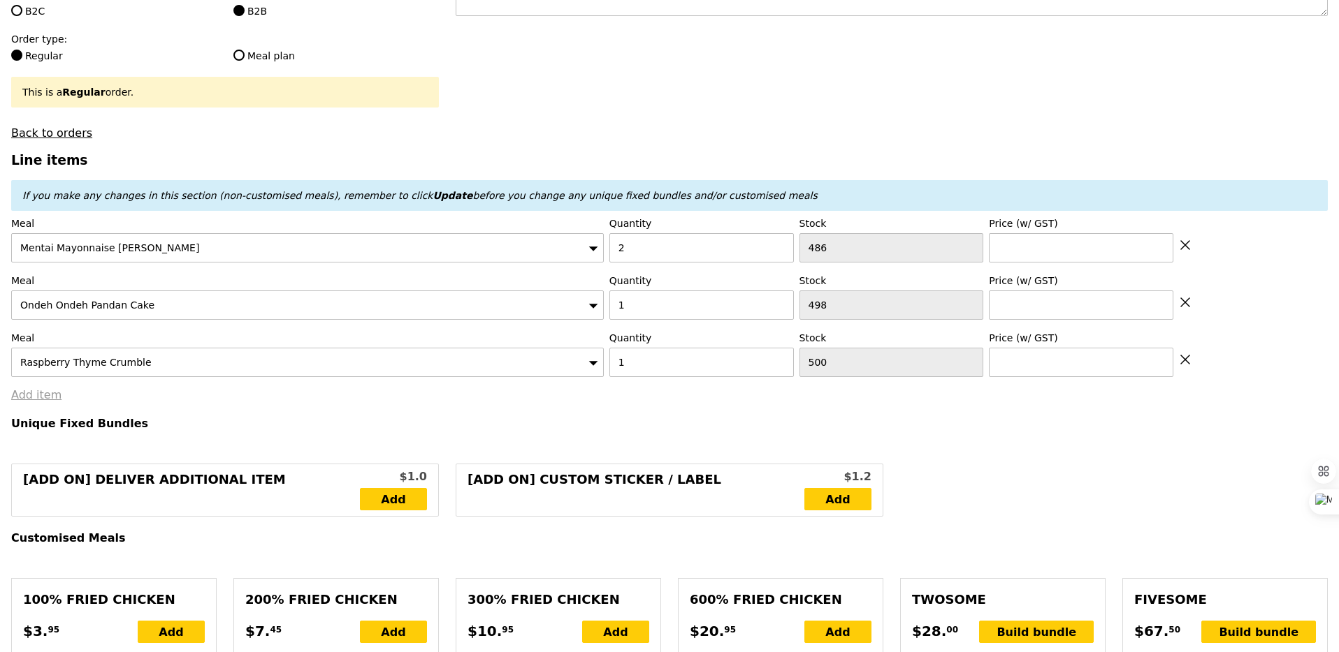
click at [25, 392] on link "Add item" at bounding box center [36, 394] width 50 height 13
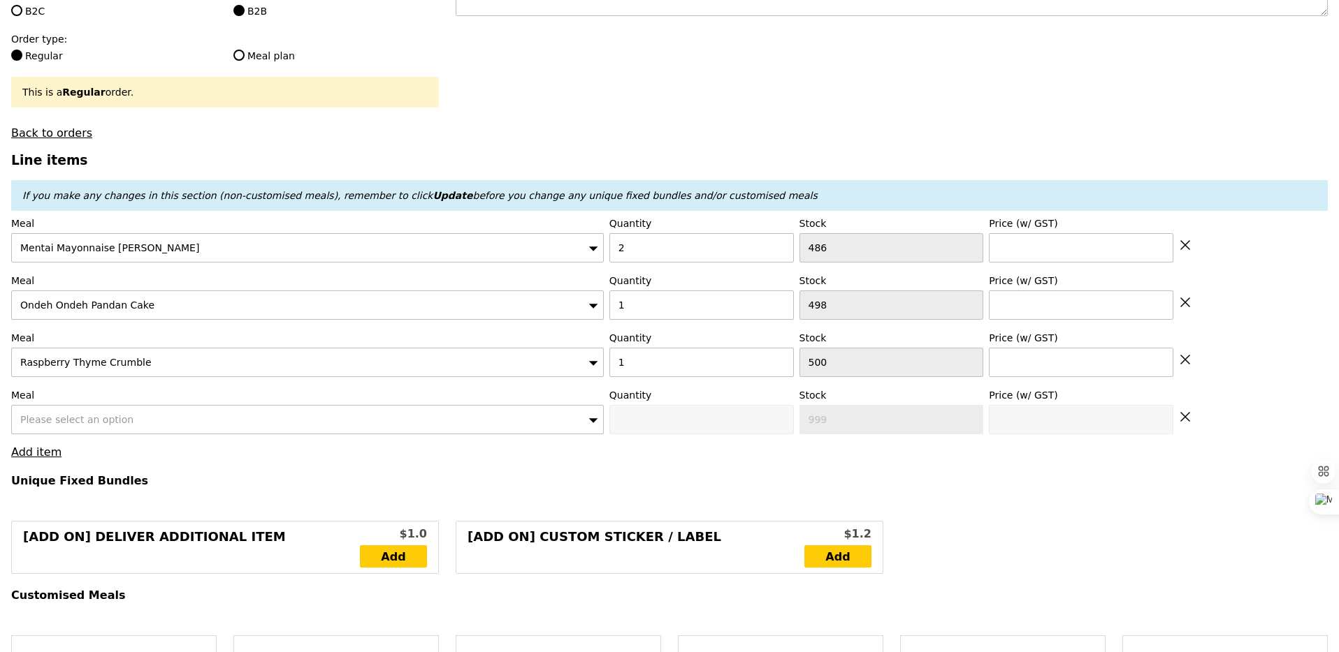
click at [41, 411] on div "Please select an option" at bounding box center [307, 419] width 592 height 29
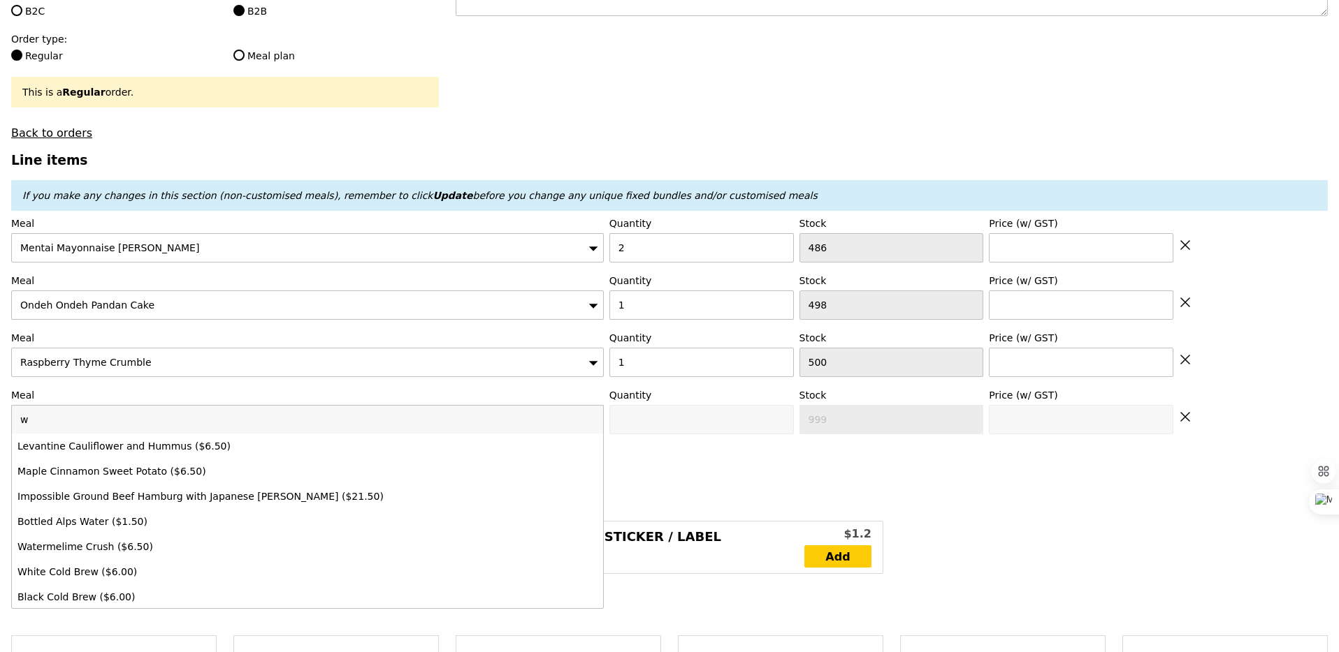
type input "wa"
type input "Loading..."
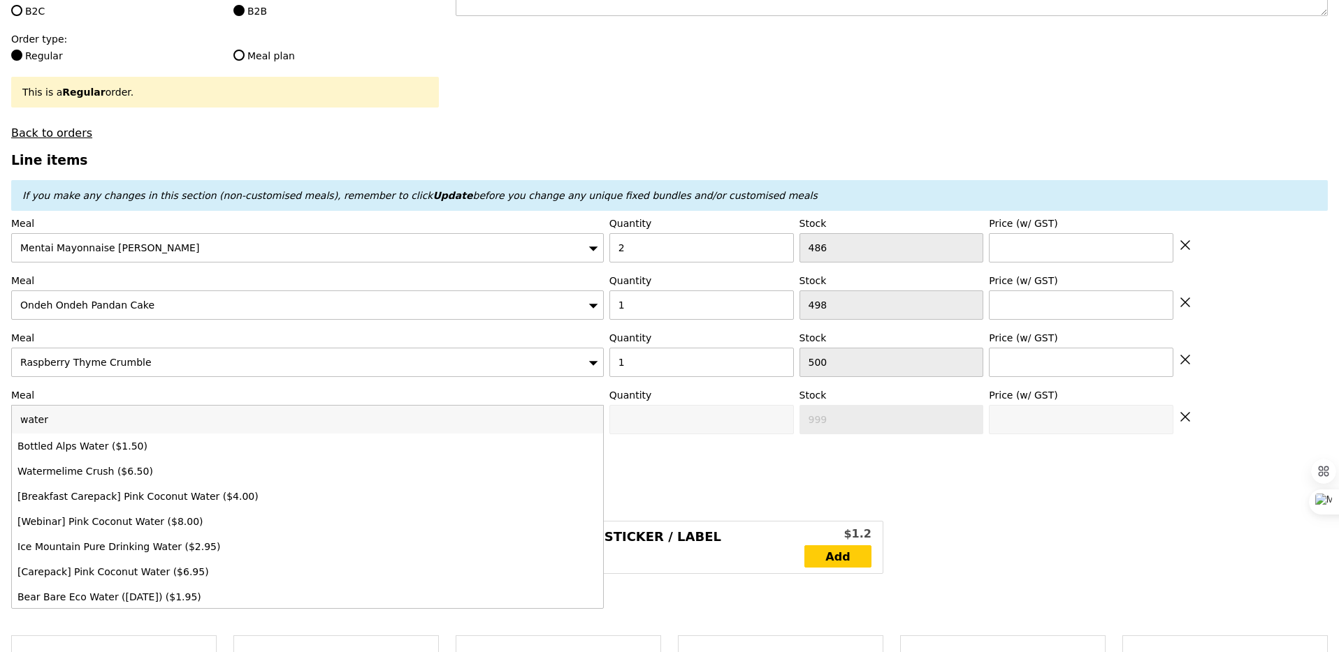
type input "waterm"
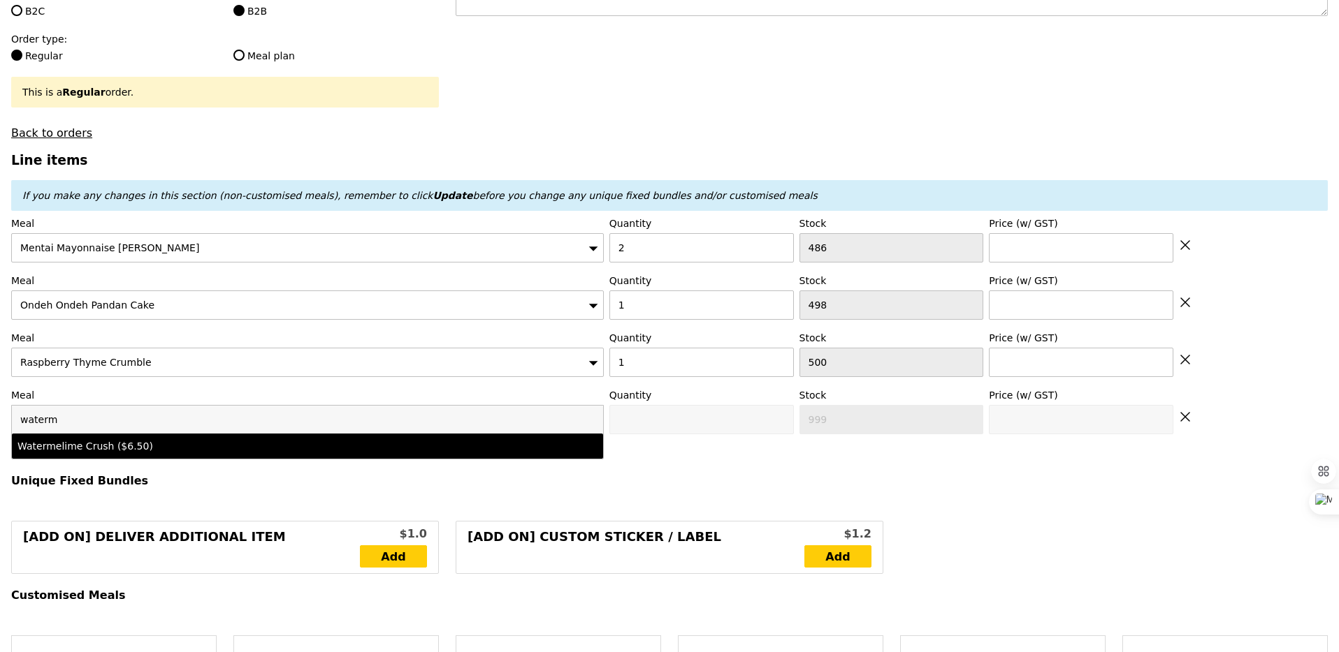
type input "Confirm anyway"
type input "0"
type input "500"
type input "6.5"
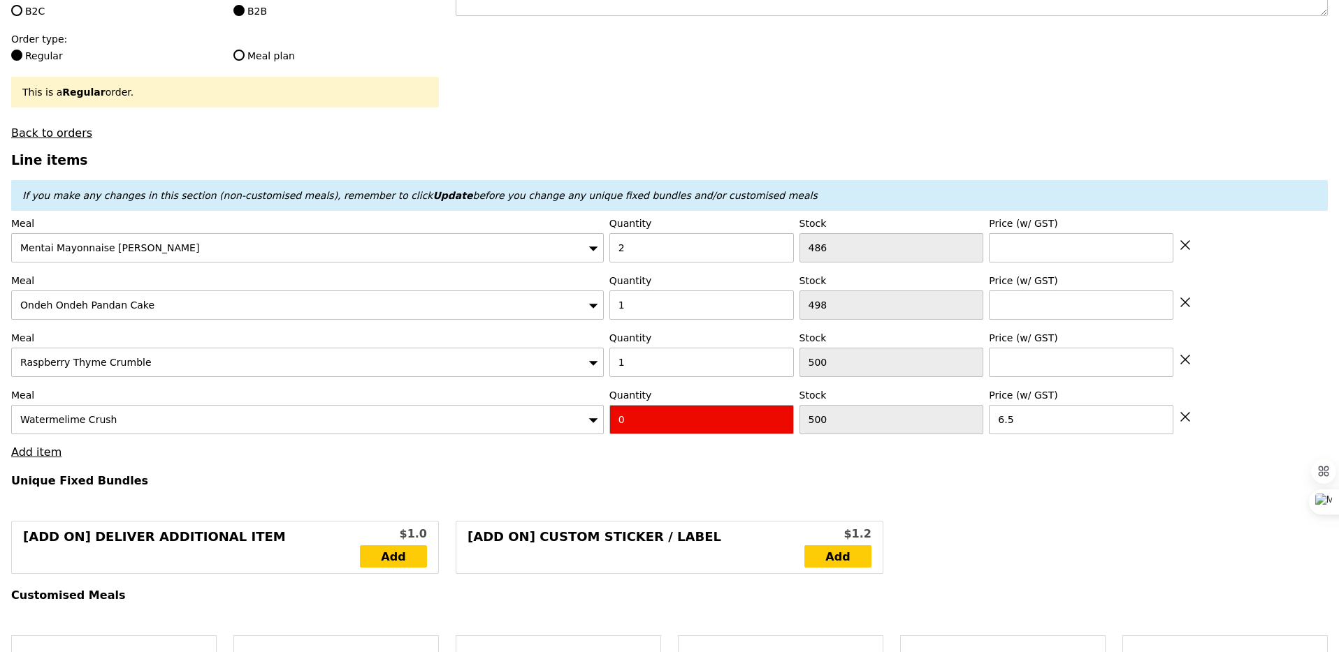
type input "Confirm"
type input "1"
click at [20, 452] on link "Add item" at bounding box center [36, 452] width 50 height 13
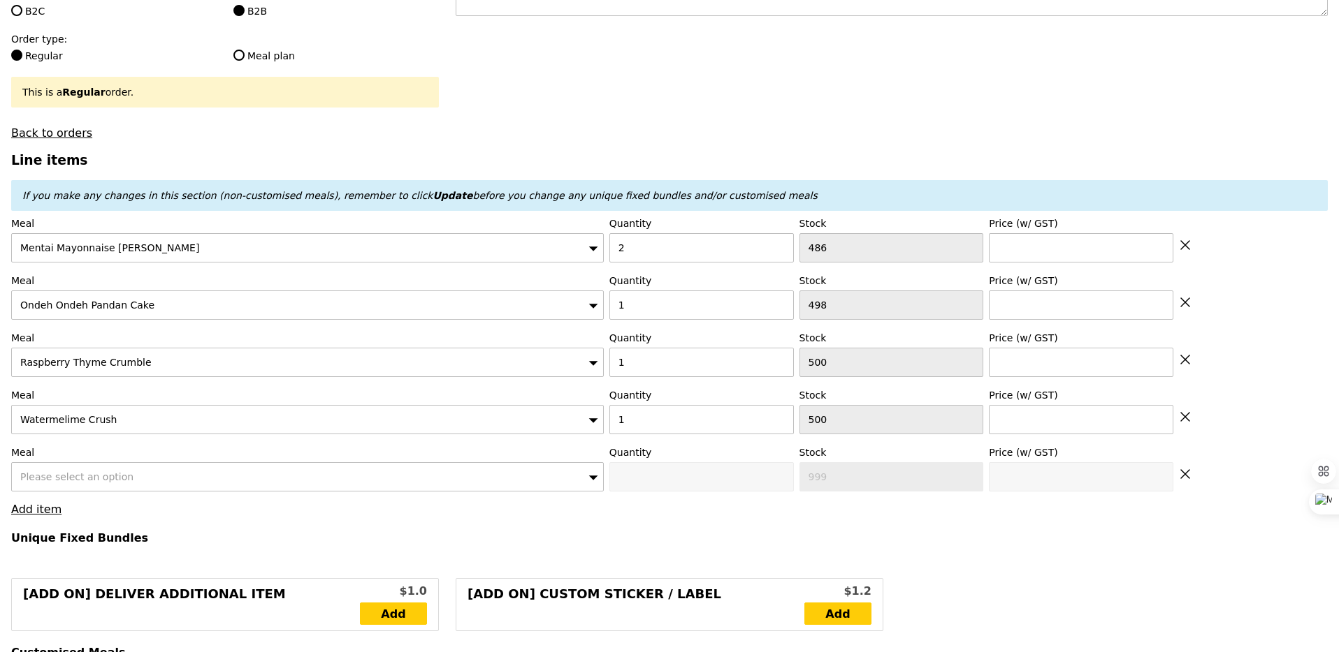
click at [38, 465] on div "Please select an option" at bounding box center [307, 476] width 592 height 29
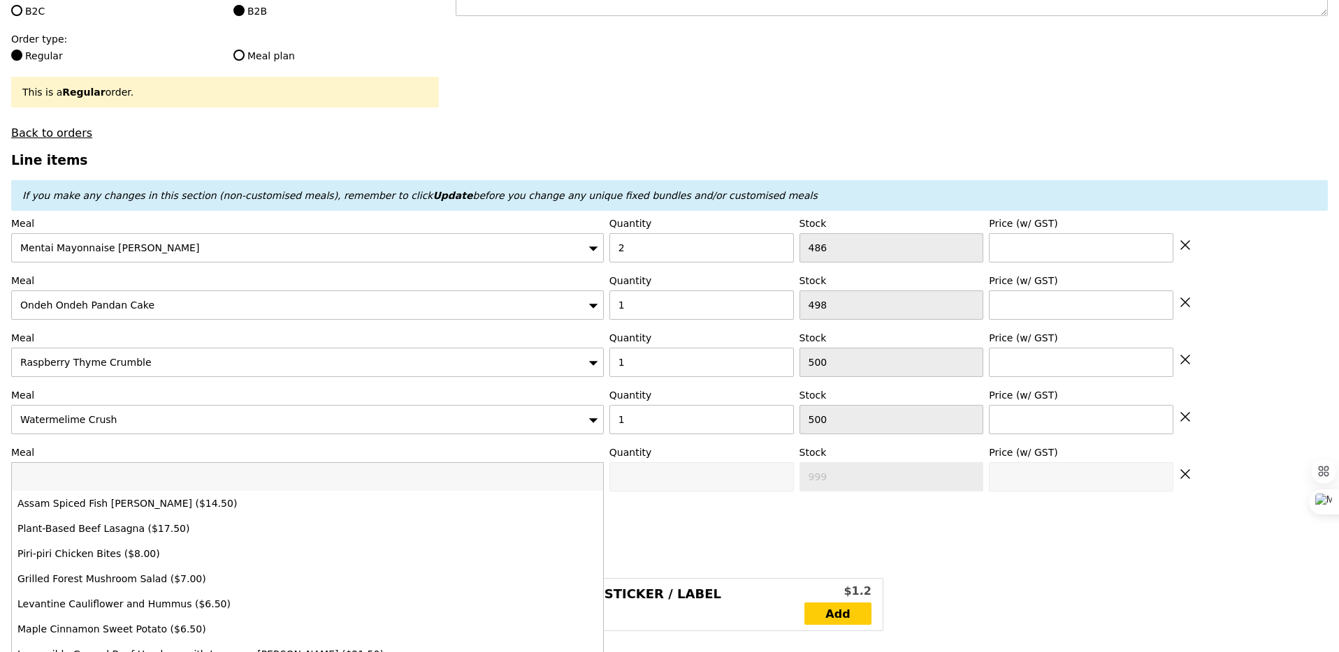
type input "Loading..."
type input "hone"
type input "Confirm"
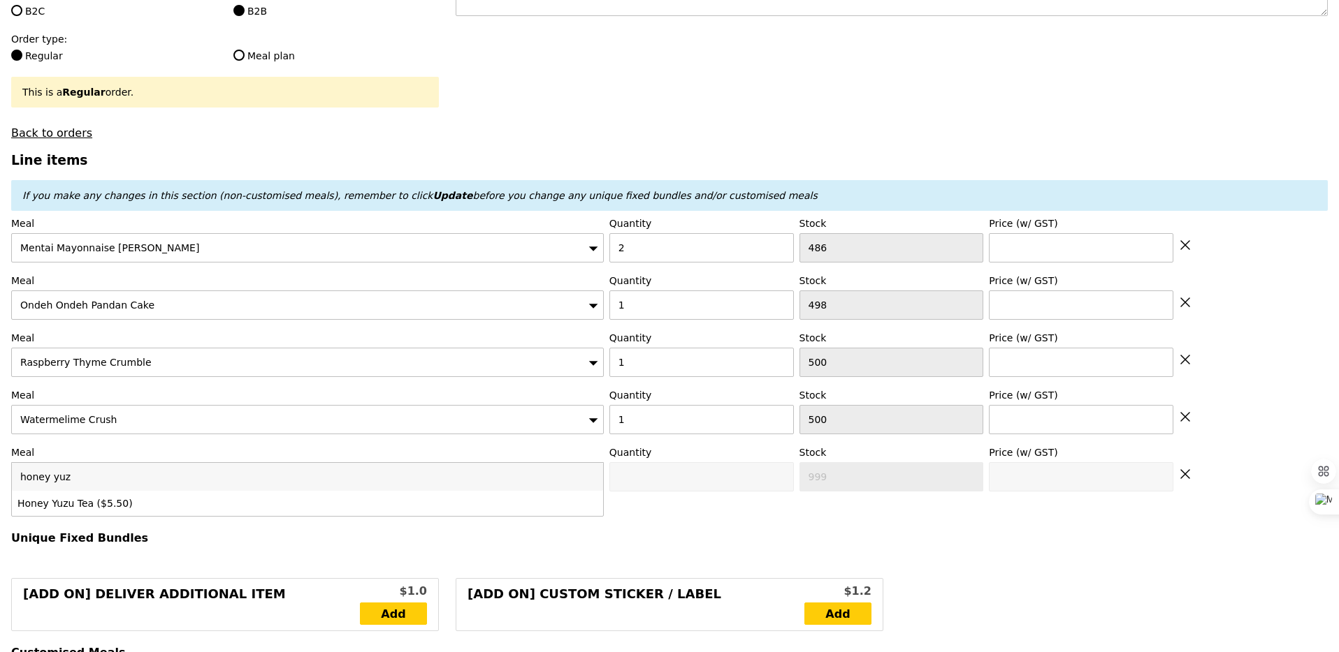
type input "honey yuzu"
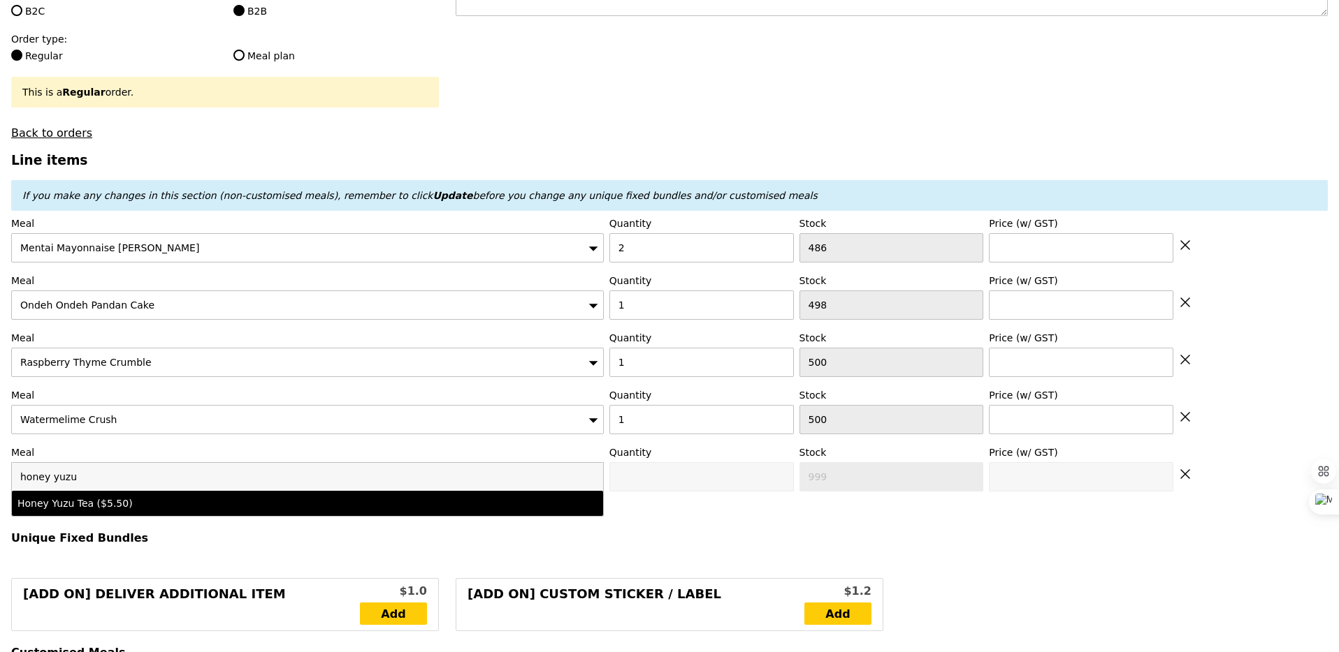
type input "Confirm anyway"
type input "0"
type input "500"
type input "5.5"
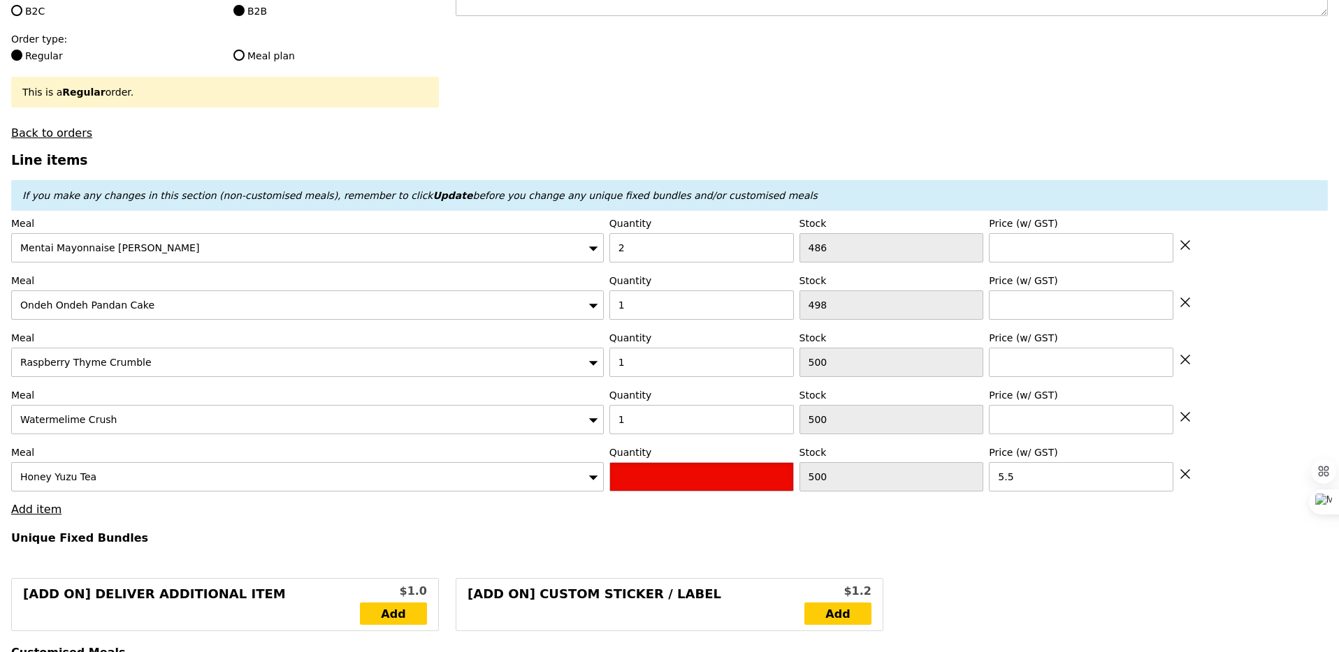
type input "Confirm"
type input "1"
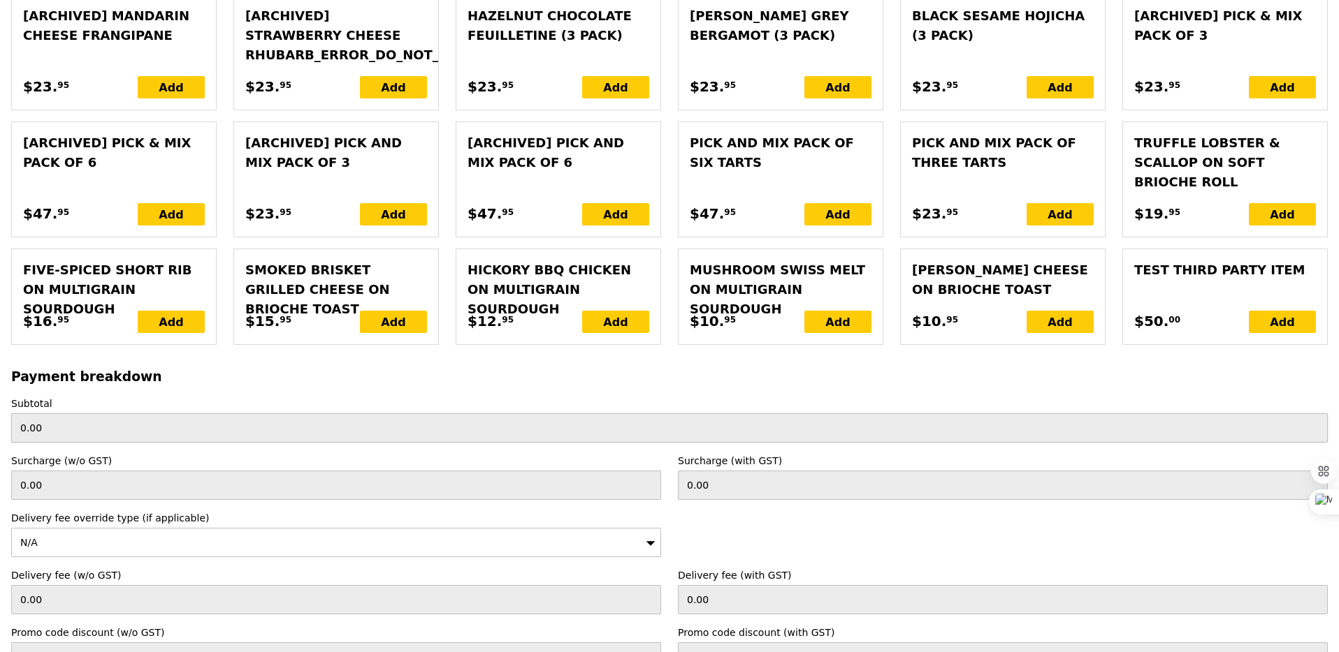
scroll to position [3295, 0]
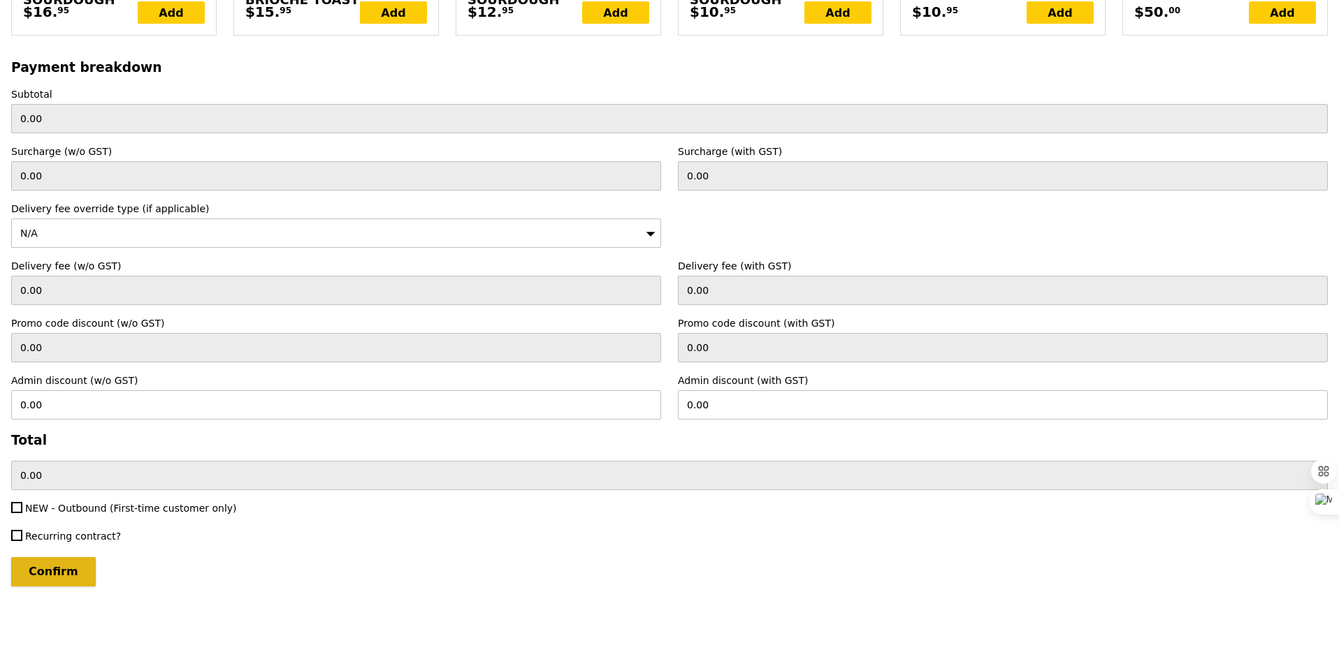
click at [48, 569] on input "Confirm" at bounding box center [53, 571] width 85 height 29
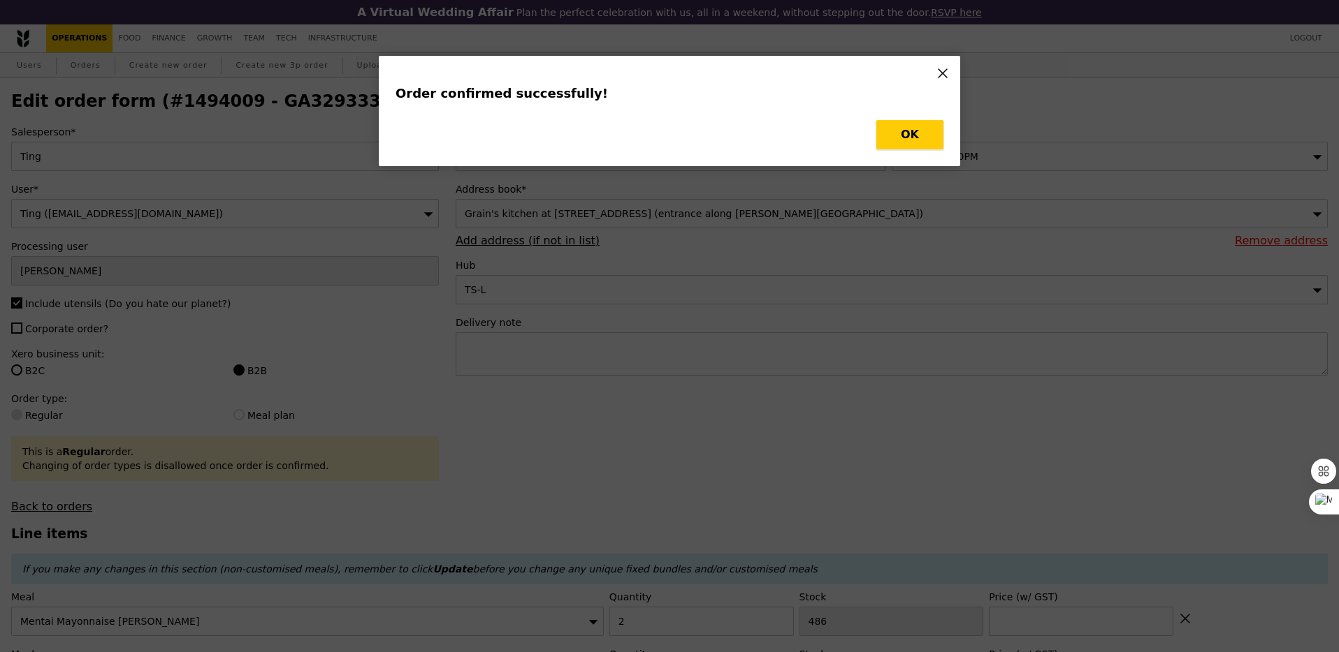
click at [883, 132] on button "OK" at bounding box center [909, 134] width 67 height 29
type input "Loading..."
checkbox input "false"
type input "1"
type input "500"
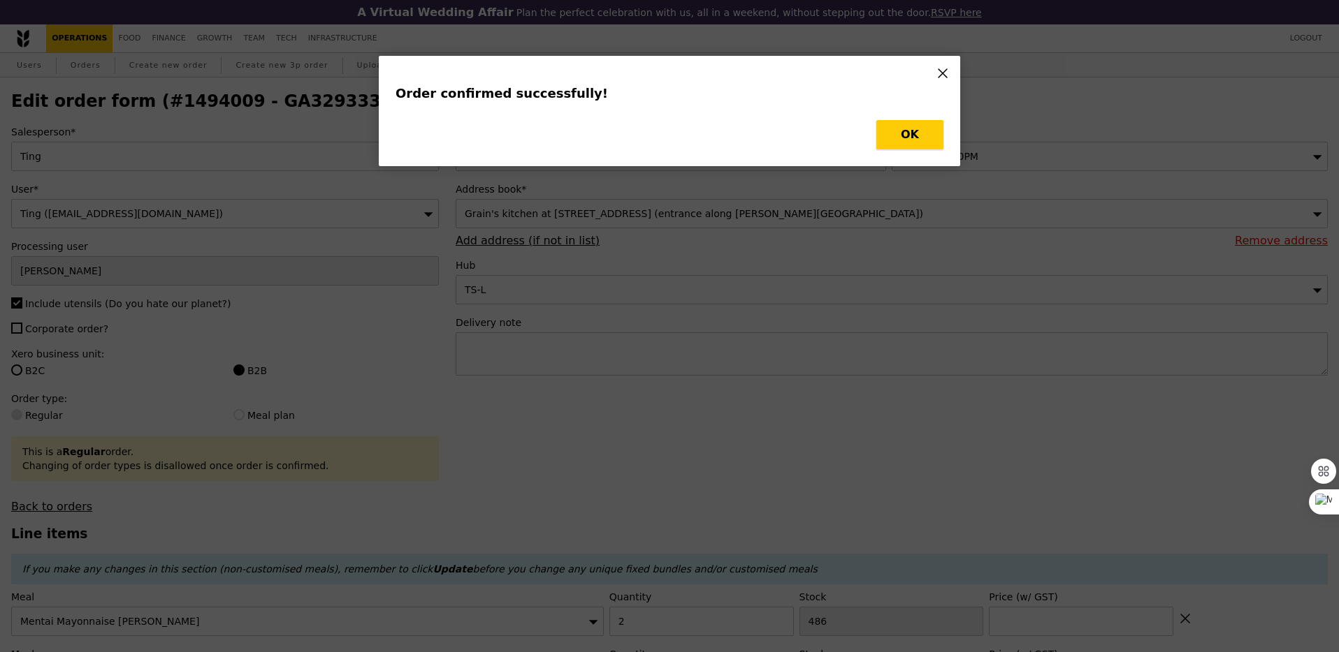
type input "0.00"
type input "500"
type input "0.00"
type input "498"
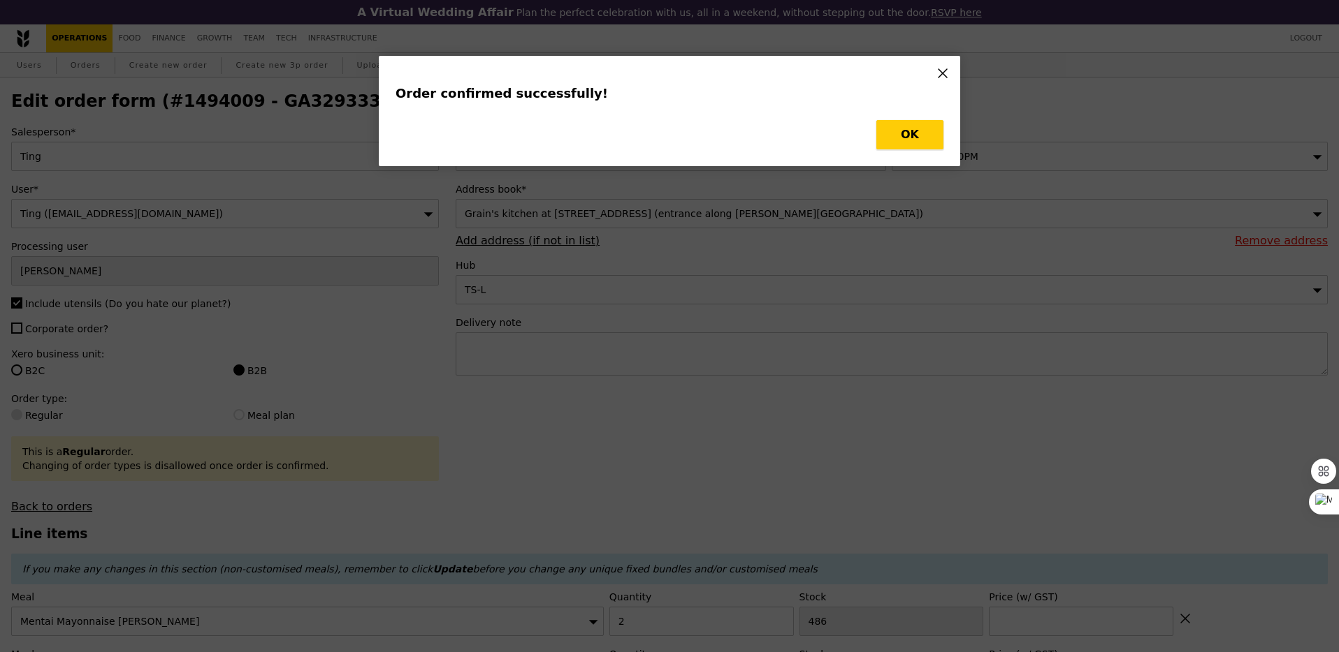
type input "0.00"
type input "2"
type input "486"
type input "0.00"
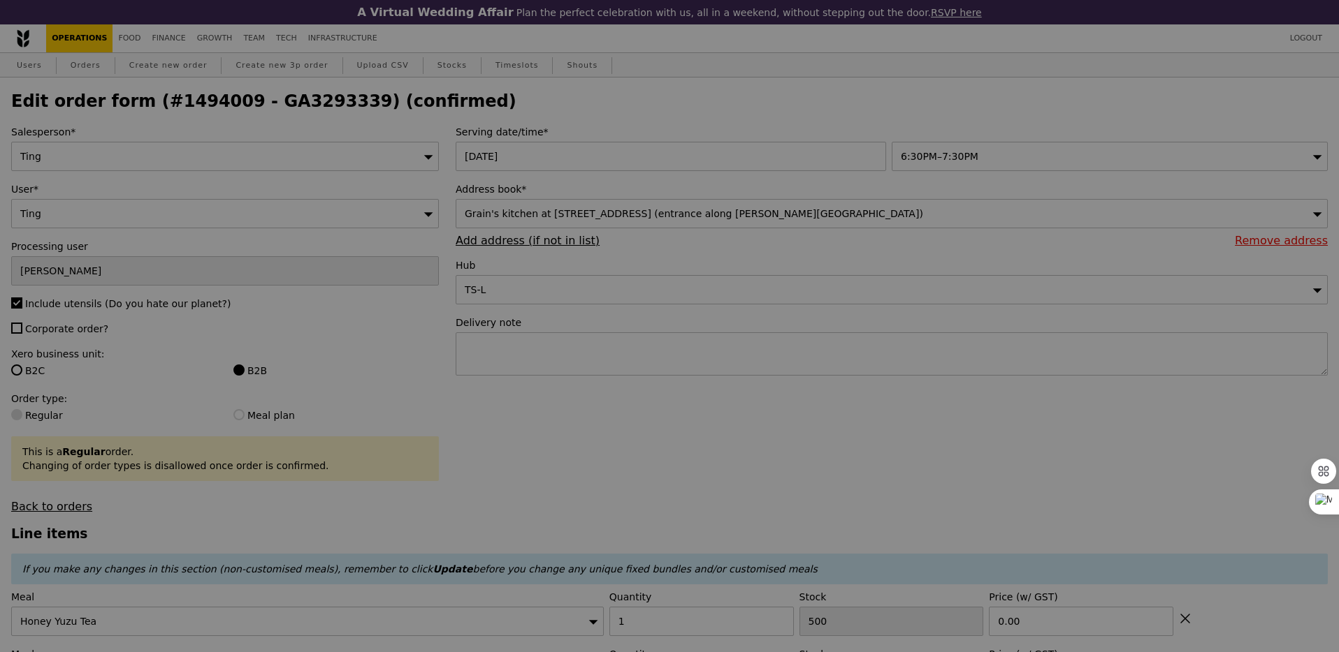
type input "499"
type input "497"
type input "484"
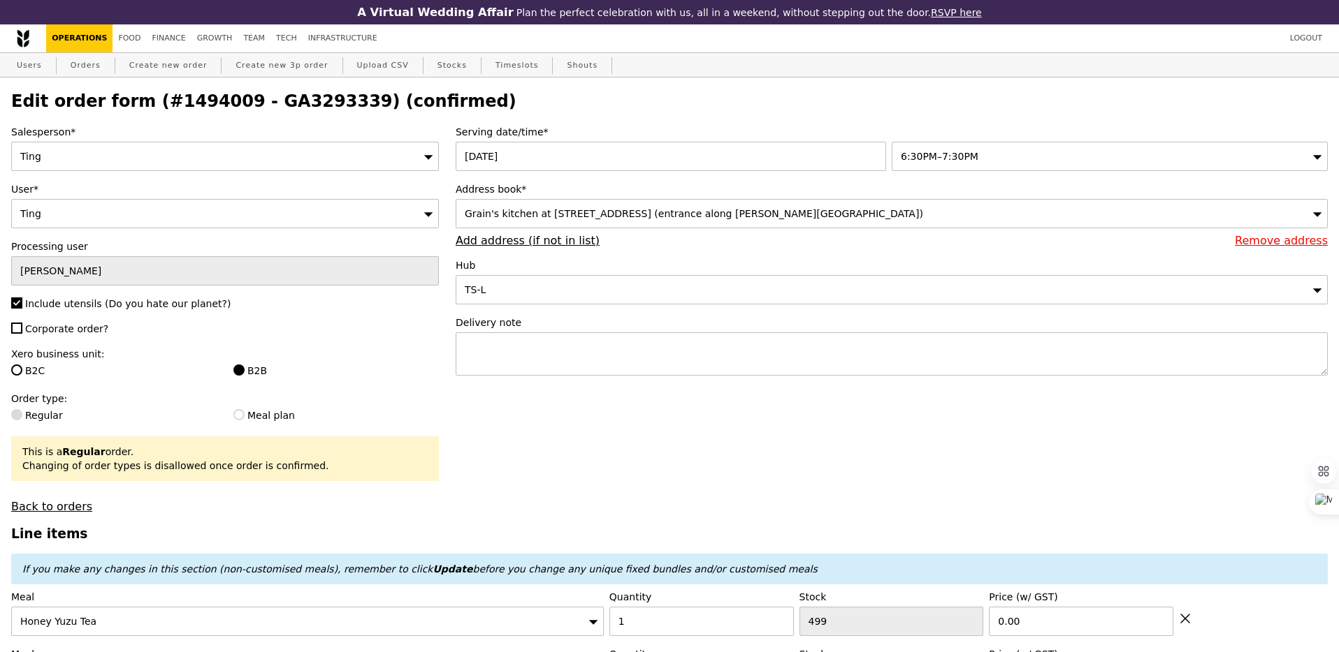
type input "Update"
click at [253, 101] on h2 "Edit order form (#1494009 - GA3293339) (confirmed)" at bounding box center [669, 102] width 1316 height 20
copy h2 "GA3293339"
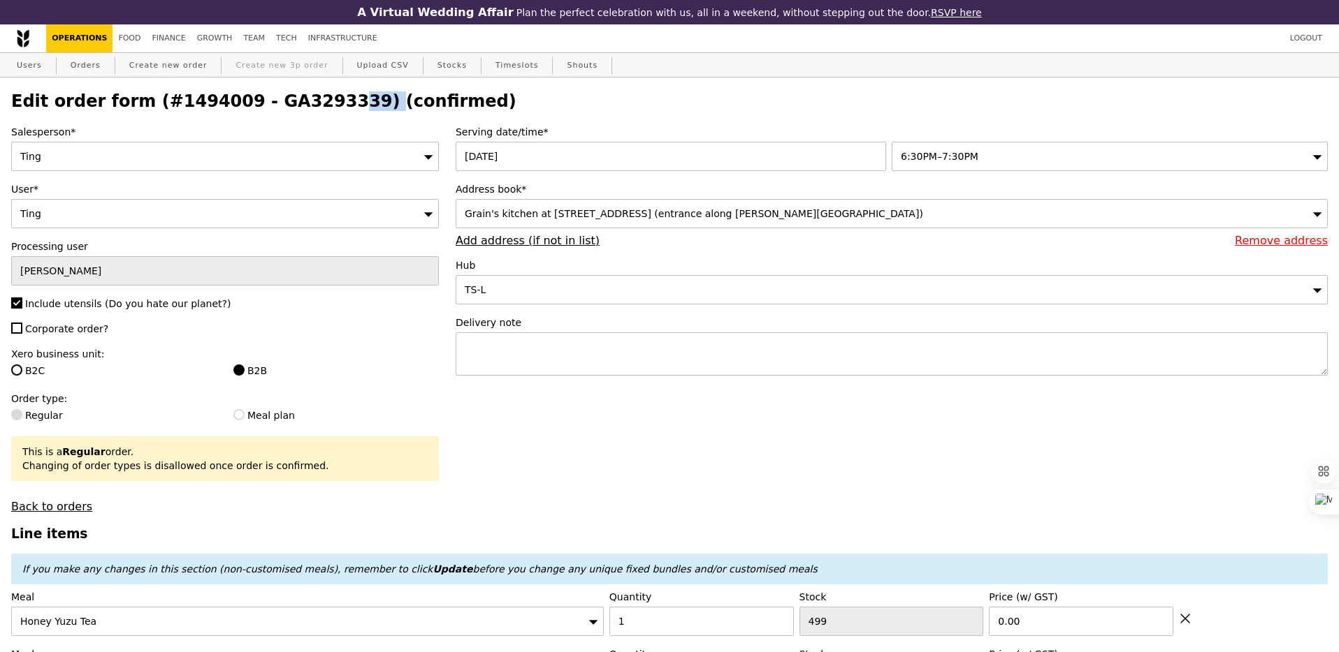
drag, startPoint x: 94, startPoint y: 68, endPoint x: 305, endPoint y: 65, distance: 211.0
click at [94, 68] on link "Orders" at bounding box center [85, 65] width 41 height 25
select select "100"
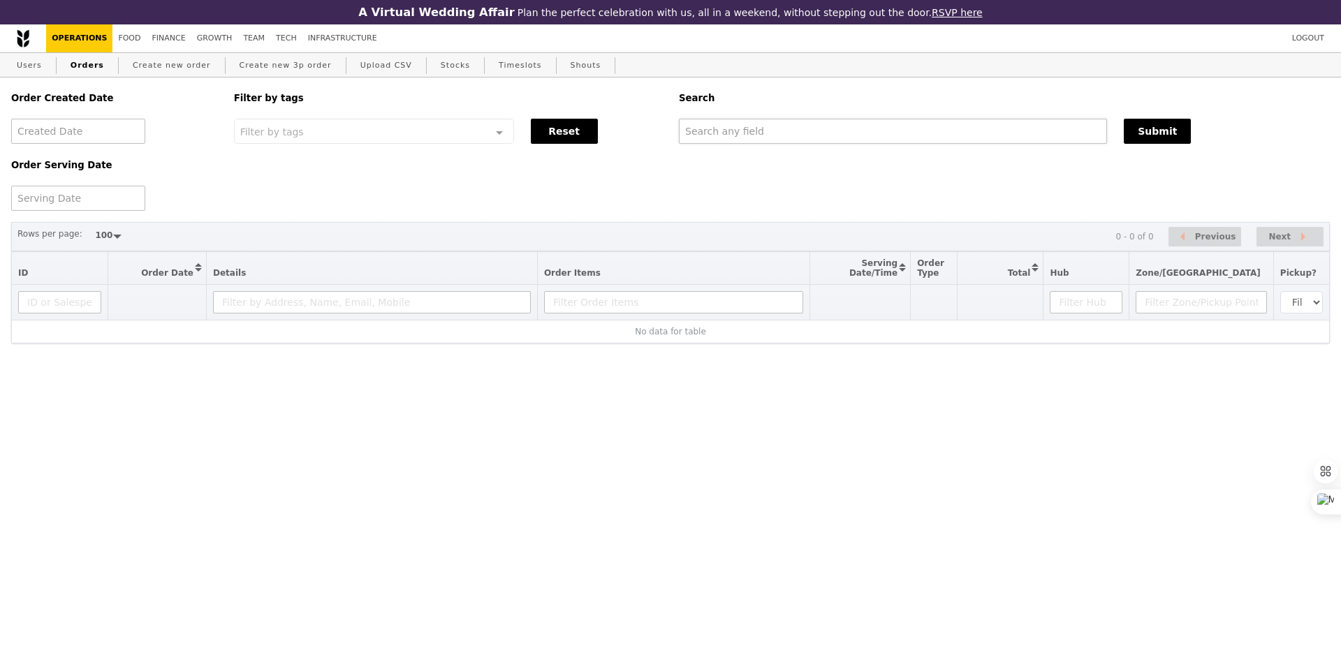
click at [737, 124] on input "text" at bounding box center [893, 131] width 428 height 25
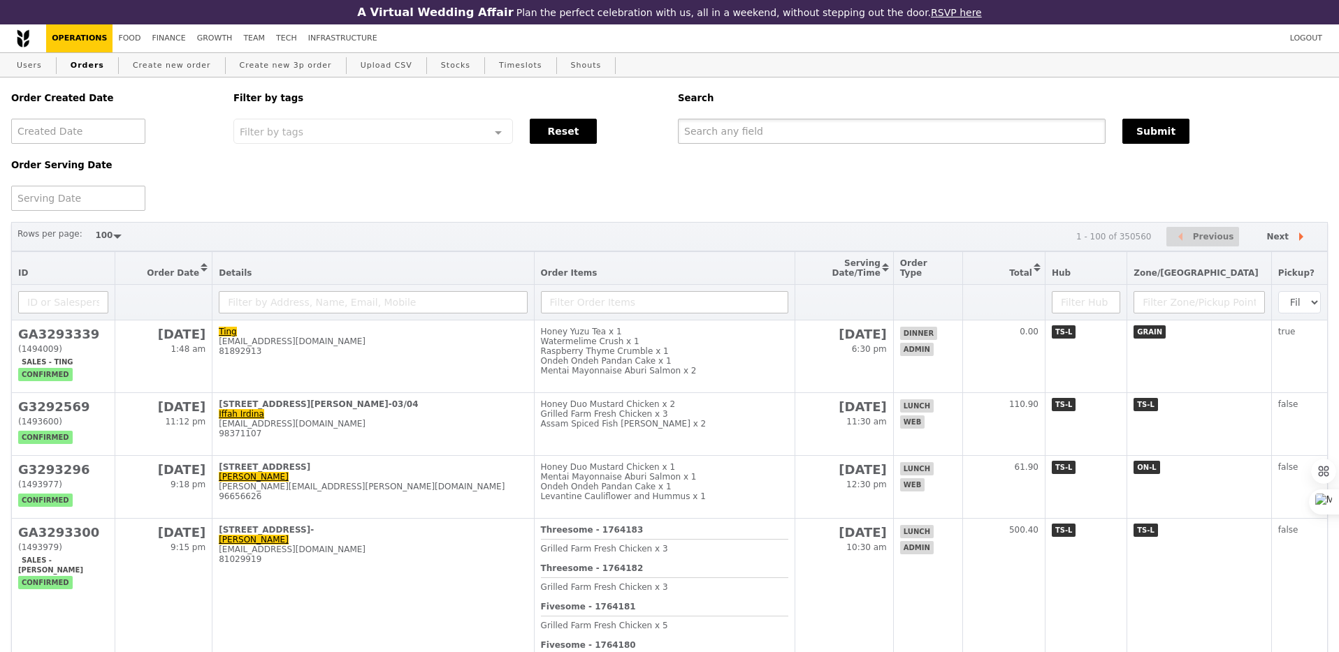
paste input "GA3293339"
type input "GA3293339"
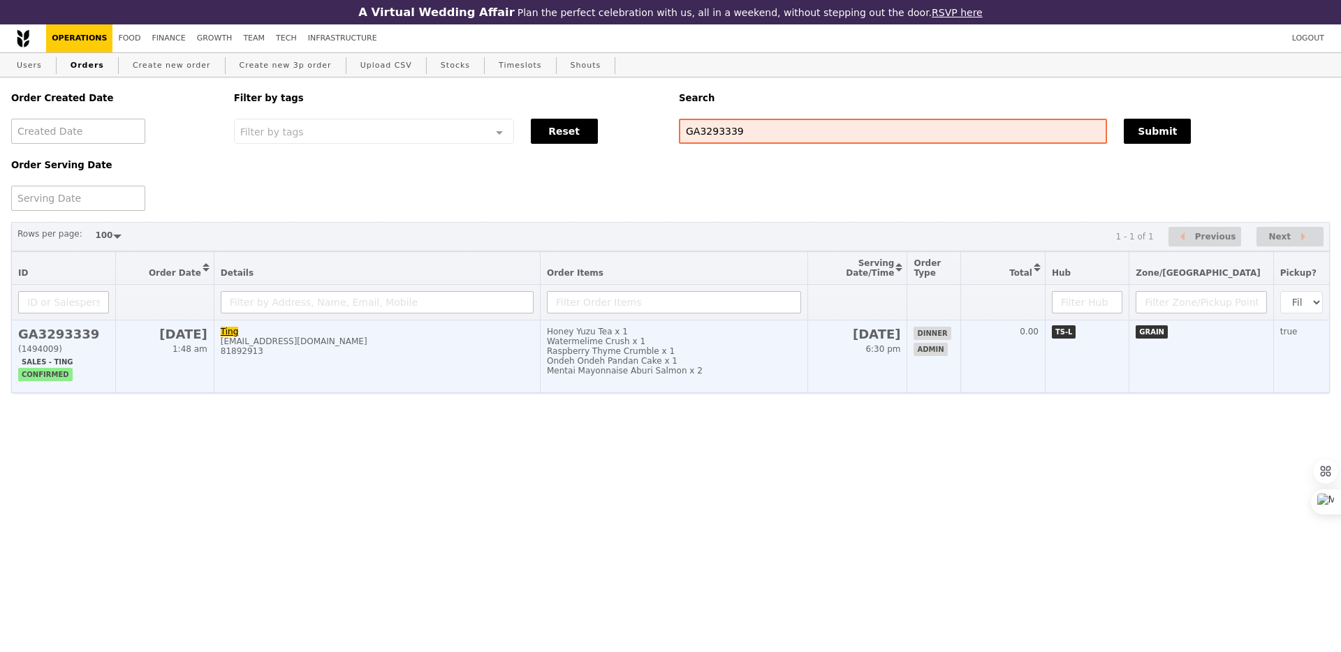
click at [801, 366] on div "Ondeh Ondeh Pandan Cake x 1" at bounding box center [674, 361] width 254 height 10
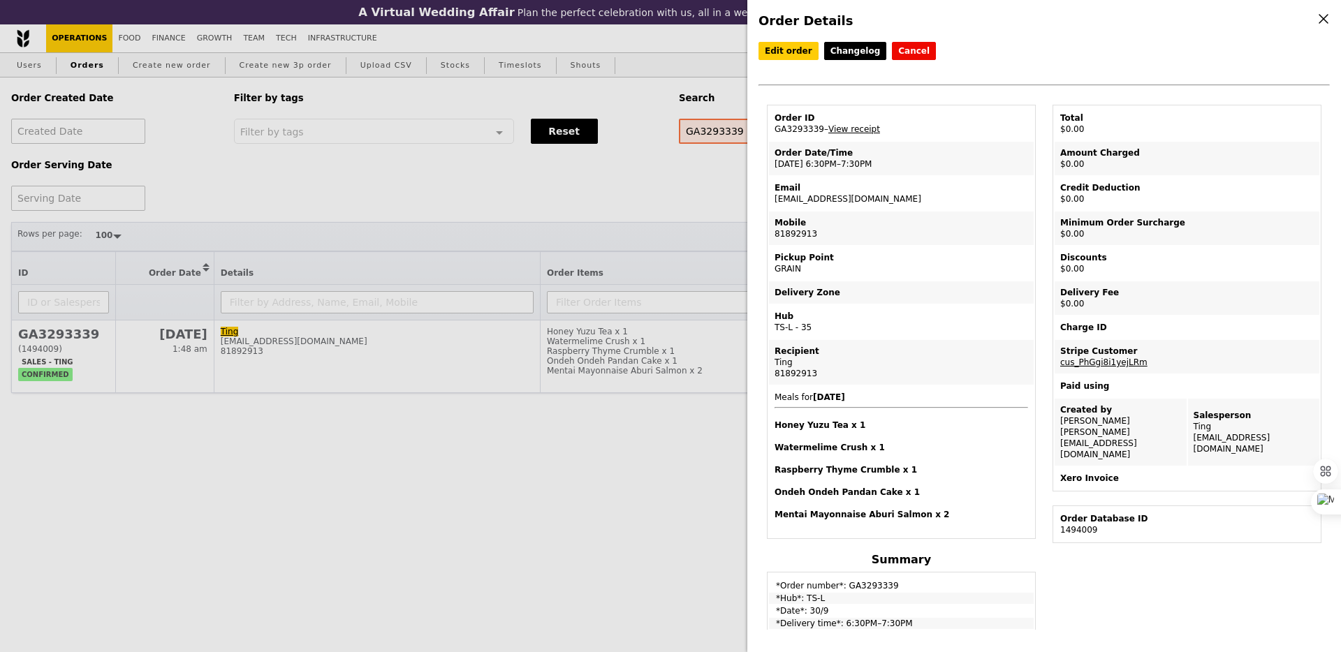
click at [831, 163] on td "Order Date/Time [DATE] 6:30PM–7:30PM" at bounding box center [901, 159] width 265 height 34
copy td "[DATE] 6:30PM–7:30PM"
